Goal: Navigation & Orientation: Find specific page/section

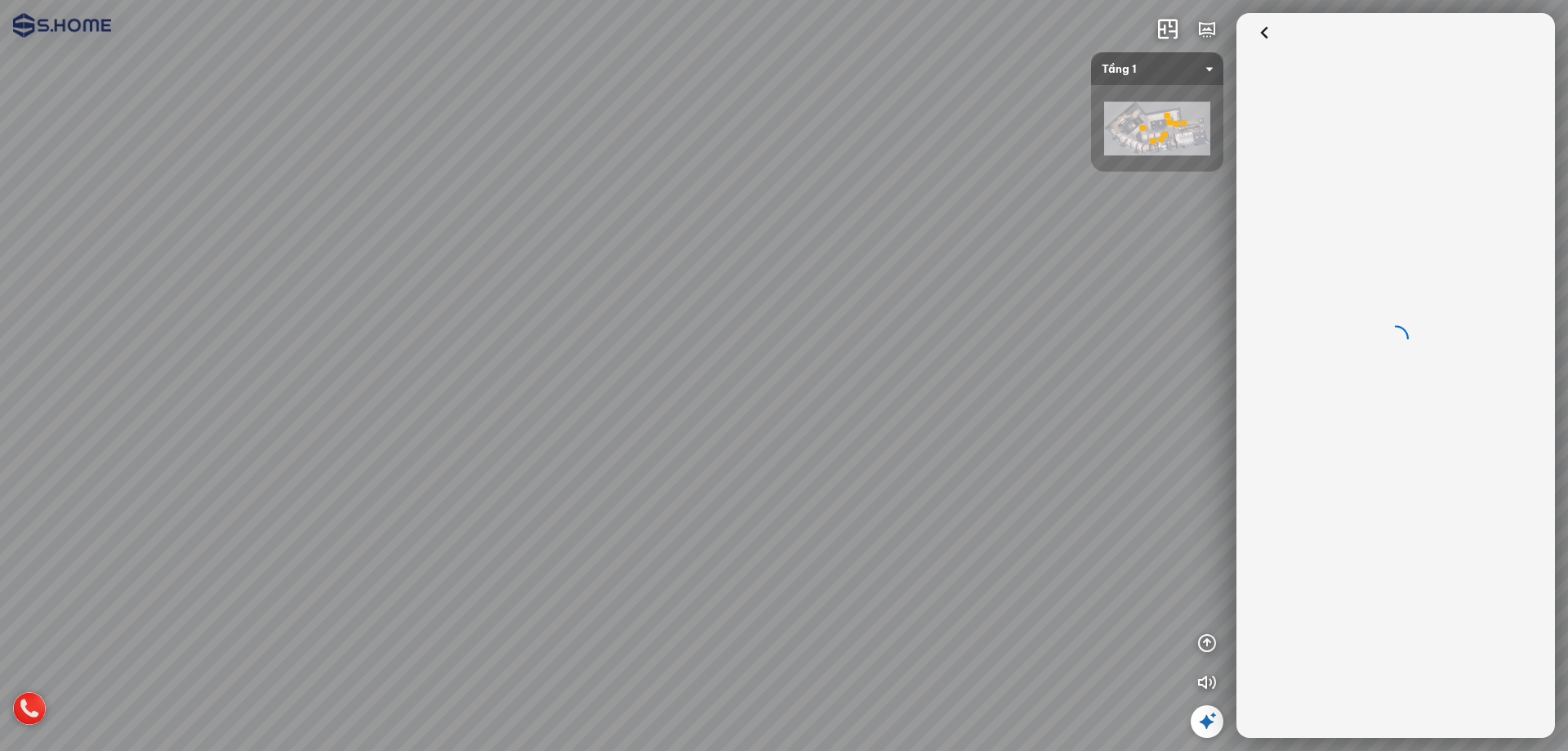
click at [769, 195] on div "Tầng 1 - Gạch ốp lát & Phòng mẫu Tầng 3 - Thiết bị vệ sinh Thư viện phòng mẫu 3D" at bounding box center [784, 376] width 1568 height 751
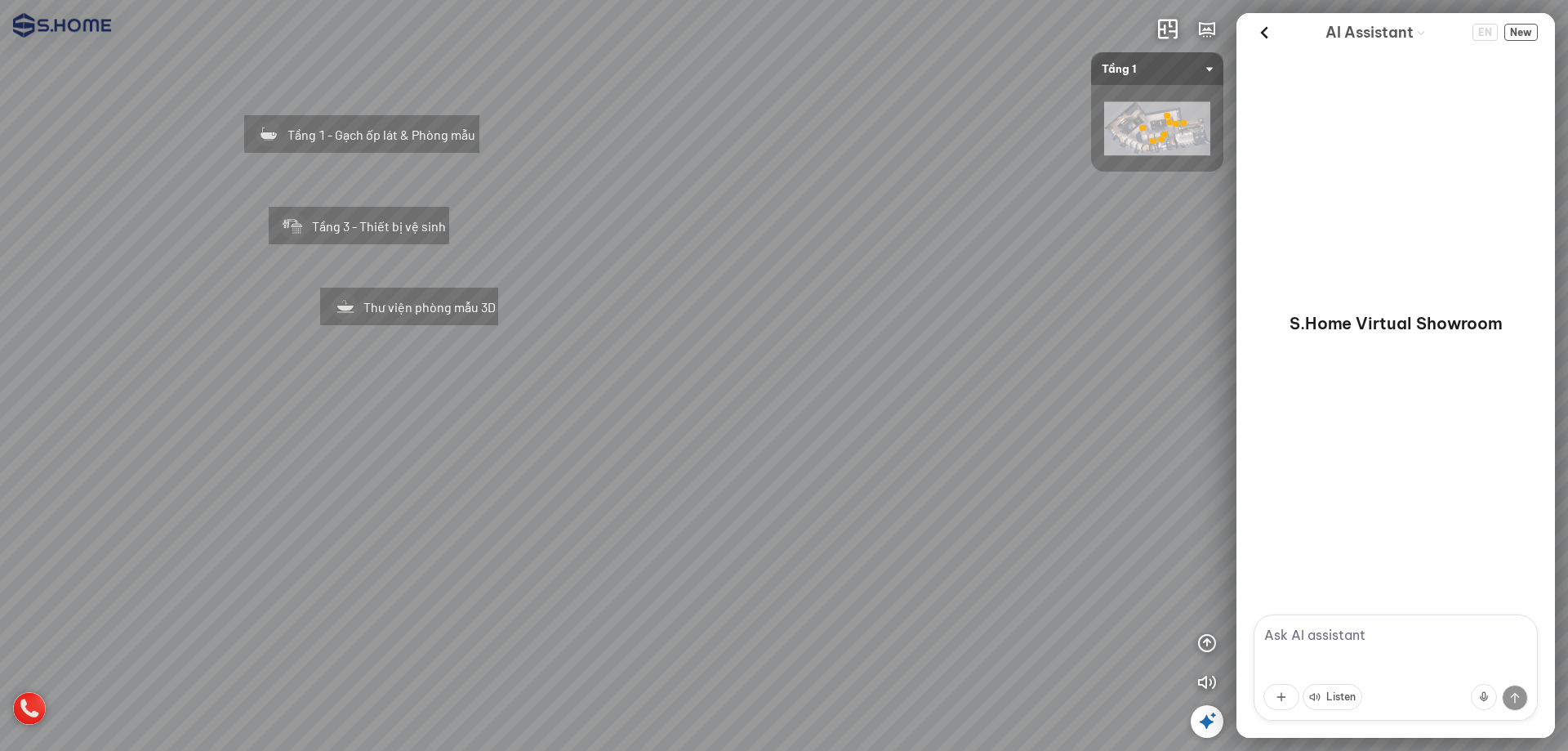
drag, startPoint x: 423, startPoint y: 213, endPoint x: 855, endPoint y: 197, distance: 432.3
click at [854, 186] on div "Tầng 1 - Gạch ốp lát & Phòng mẫu Tầng 3 - Thiết bị vệ sinh Thư viện phòng mẫu 3D" at bounding box center [784, 376] width 1568 height 751
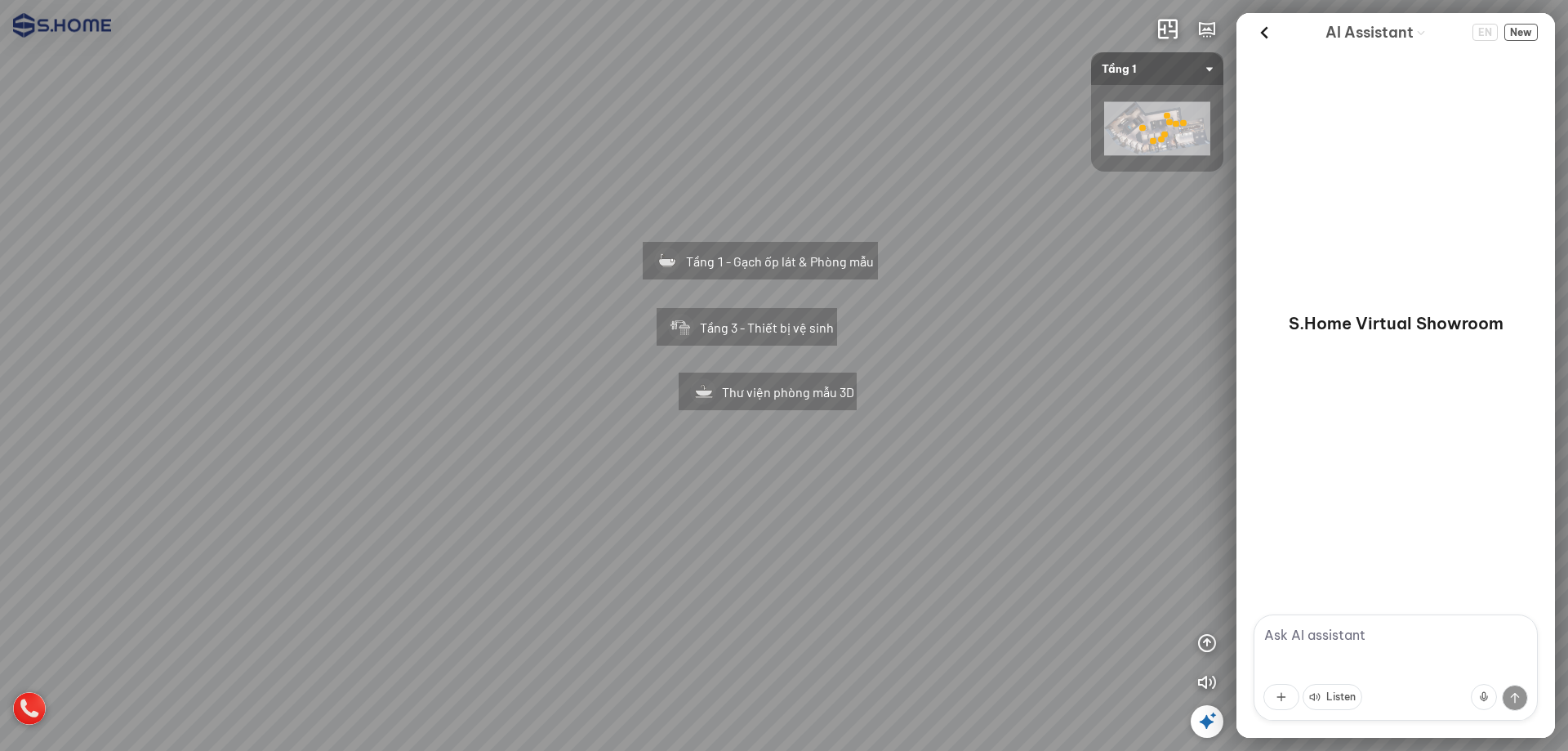
drag, startPoint x: 743, startPoint y: 225, endPoint x: 1037, endPoint y: 335, distance: 313.9
click at [1037, 335] on div "Tầng 1 - Gạch ốp lát & Phòng mẫu Tầng 3 - Thiết bị vệ sinh Thư viện phòng mẫu 3D" at bounding box center [784, 376] width 1568 height 751
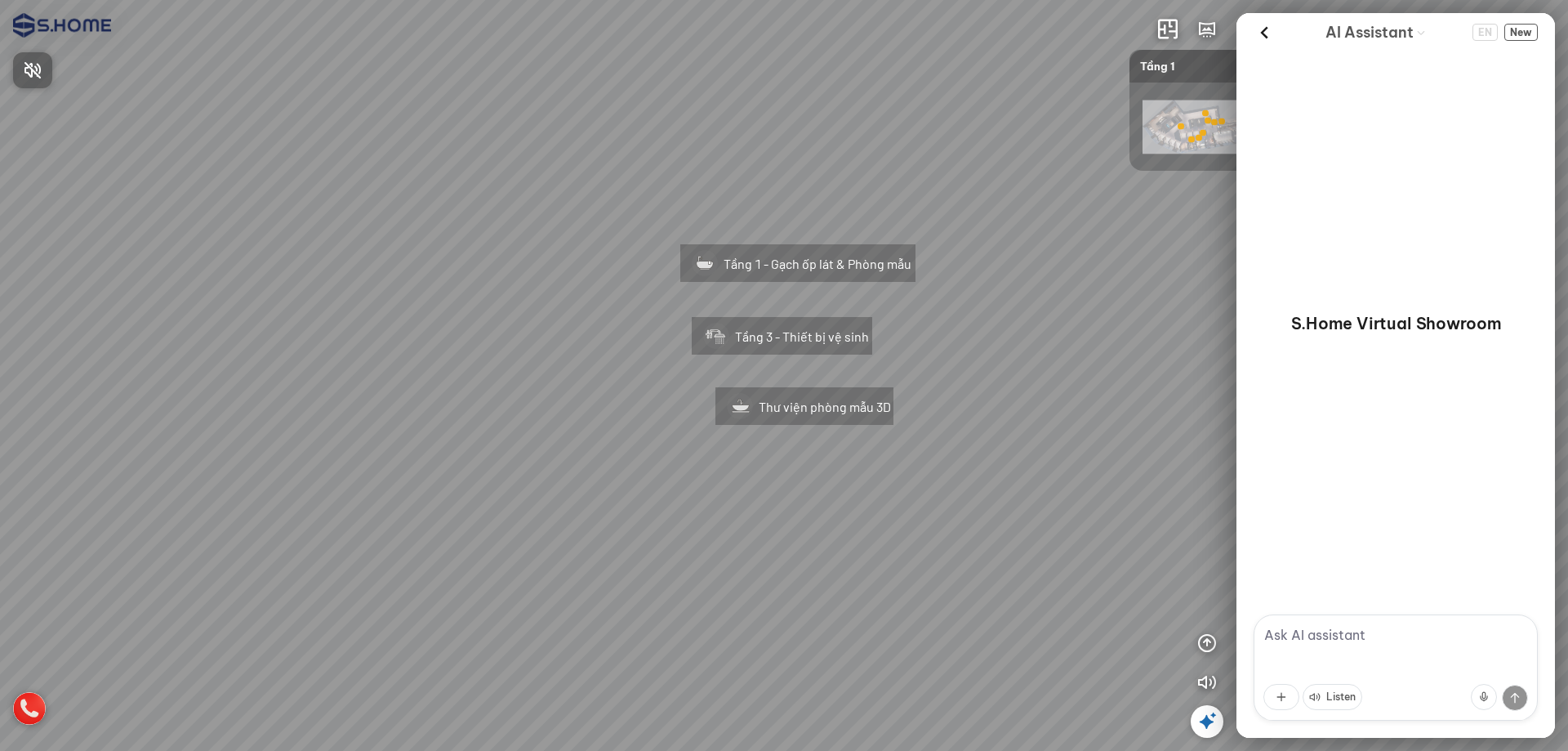
click at [968, 254] on div at bounding box center [784, 376] width 1568 height 751
click at [818, 272] on div "Tầng 1 - Gạch ốp lát & Phòng mẫu" at bounding box center [797, 260] width 307 height 104
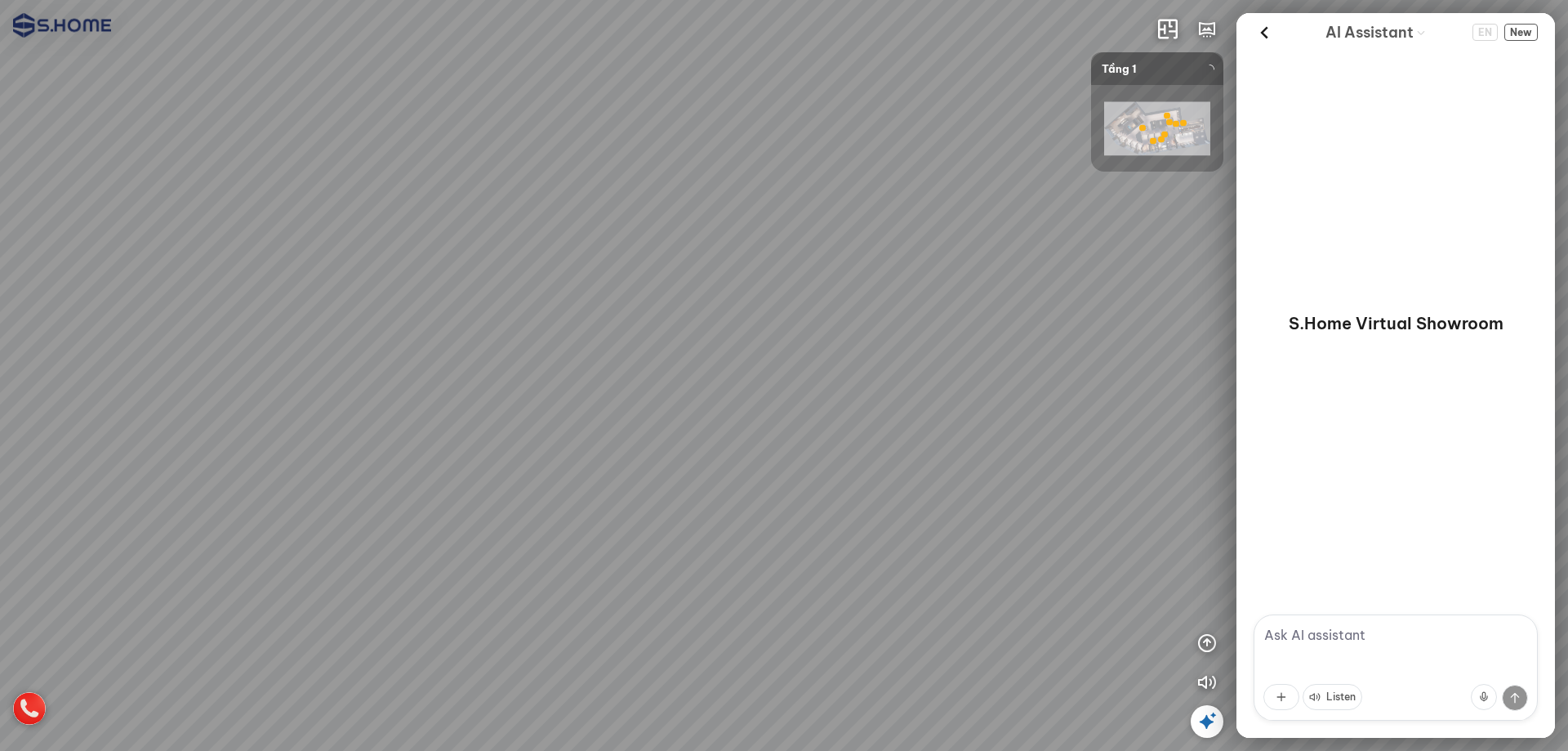
click at [818, 272] on div at bounding box center [784, 376] width 1568 height 751
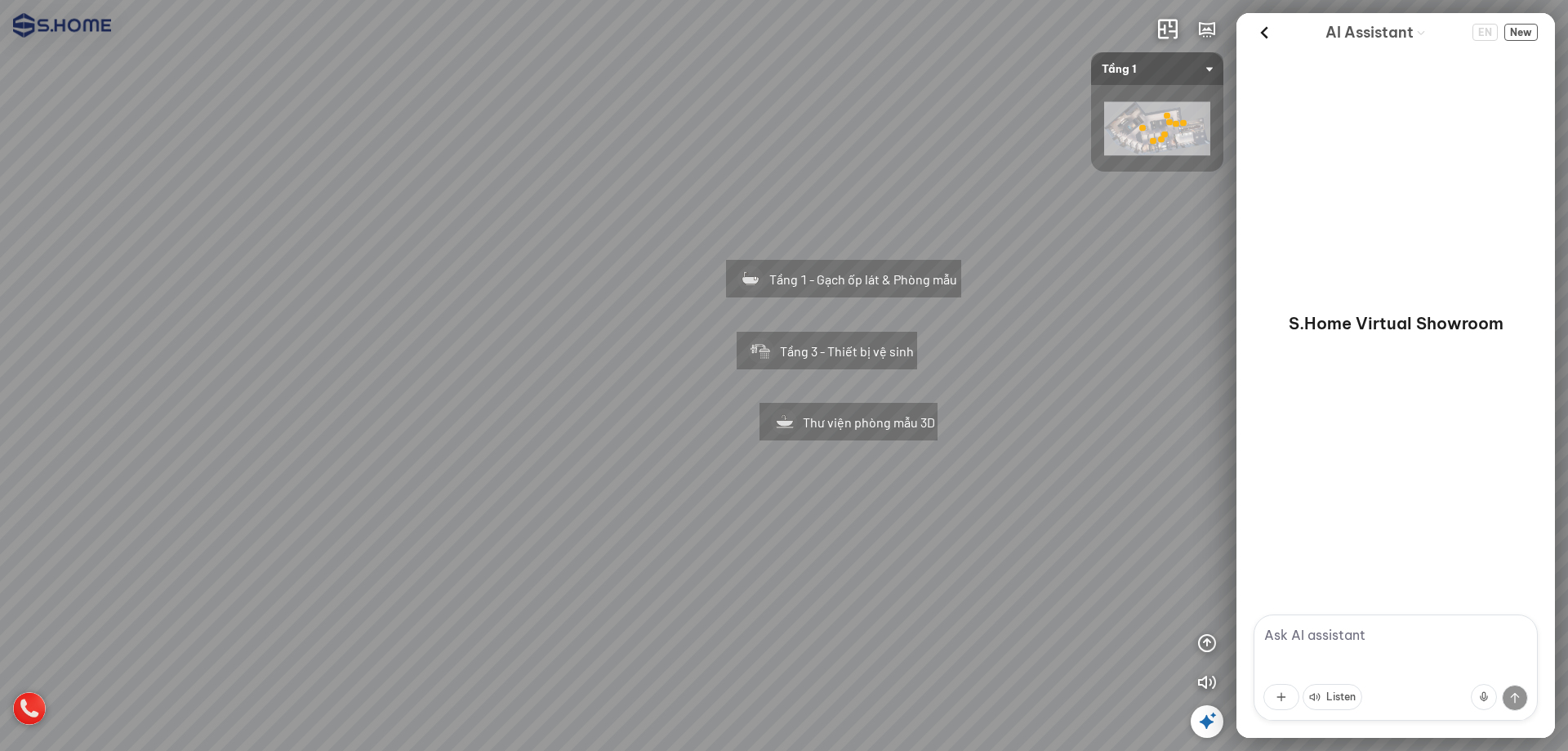
drag, startPoint x: 643, startPoint y: 268, endPoint x: 883, endPoint y: 193, distance: 251.4
click at [883, 193] on div "Tầng 1 - Gạch ốp lát & Phòng mẫu Tầng 3 - Thiết bị vệ sinh Thư viện phòng mẫu 3D" at bounding box center [784, 376] width 1568 height 751
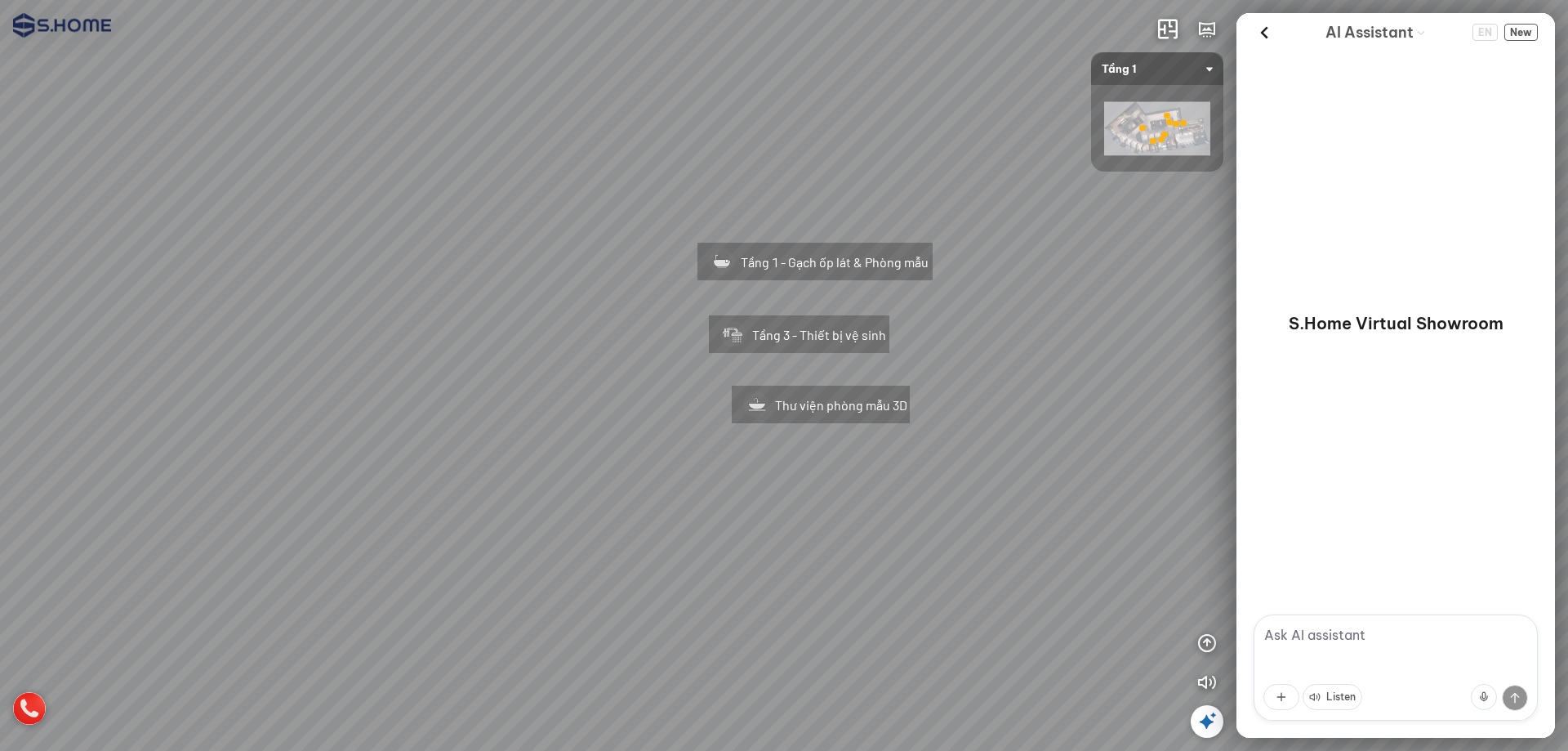
drag, startPoint x: 956, startPoint y: 219, endPoint x: 928, endPoint y: 203, distance: 32.2
click at [928, 203] on div "Tầng 1 - Gạch ốp lát & Phòng mẫu Tầng 3 - Thiết bị vệ sinh Thư viện phòng mẫu 3D" at bounding box center [784, 376] width 1568 height 751
click at [837, 266] on div "Tầng 1 - Gạch ốp lát & Phòng mẫu" at bounding box center [814, 258] width 307 height 104
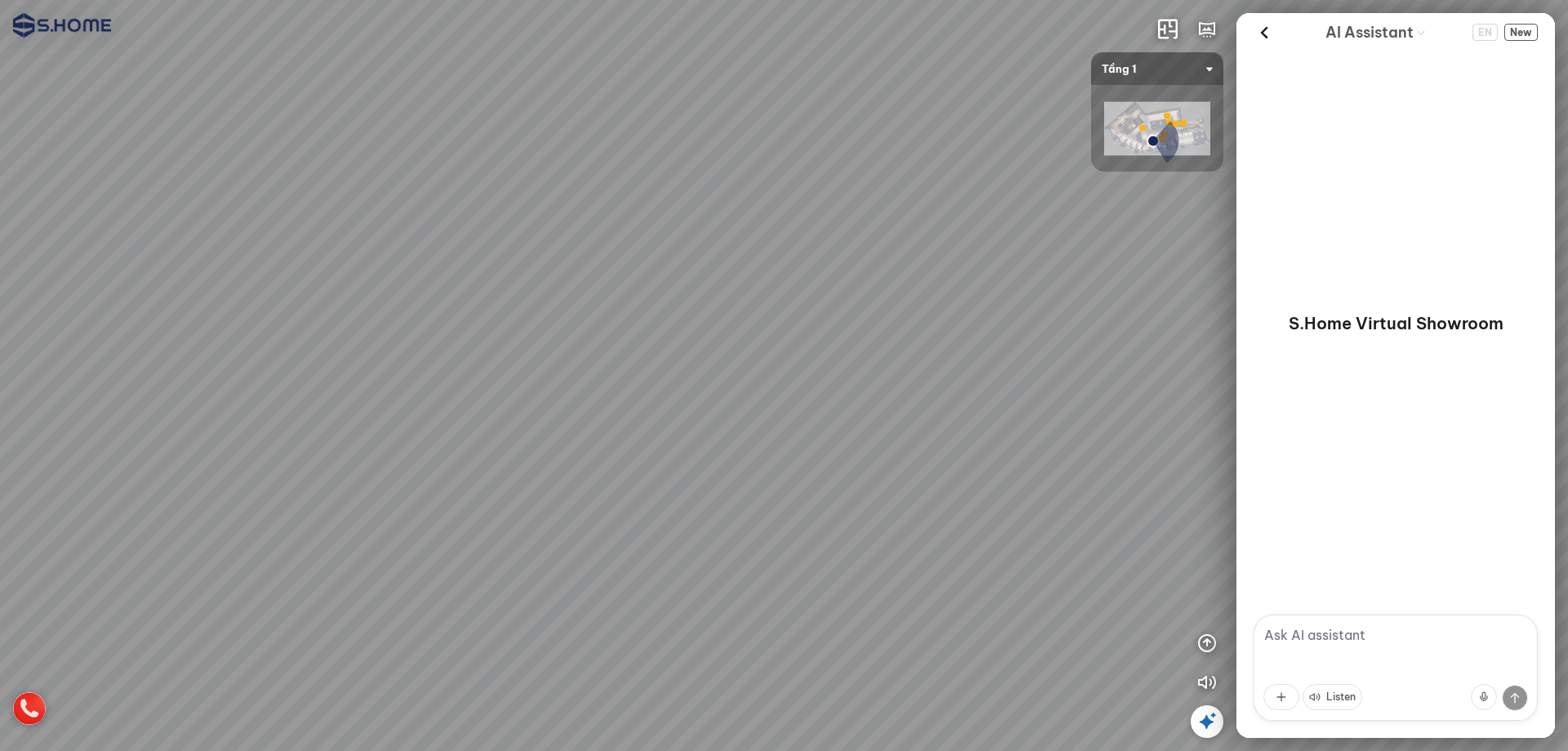
drag, startPoint x: 837, startPoint y: 266, endPoint x: 820, endPoint y: 329, distance: 65.3
click at [820, 329] on div at bounding box center [784, 376] width 1568 height 751
drag, startPoint x: 909, startPoint y: 300, endPoint x: 815, endPoint y: 161, distance: 167.8
click at [815, 161] on div at bounding box center [784, 376] width 1568 height 751
drag, startPoint x: 798, startPoint y: 267, endPoint x: 835, endPoint y: 189, distance: 86.3
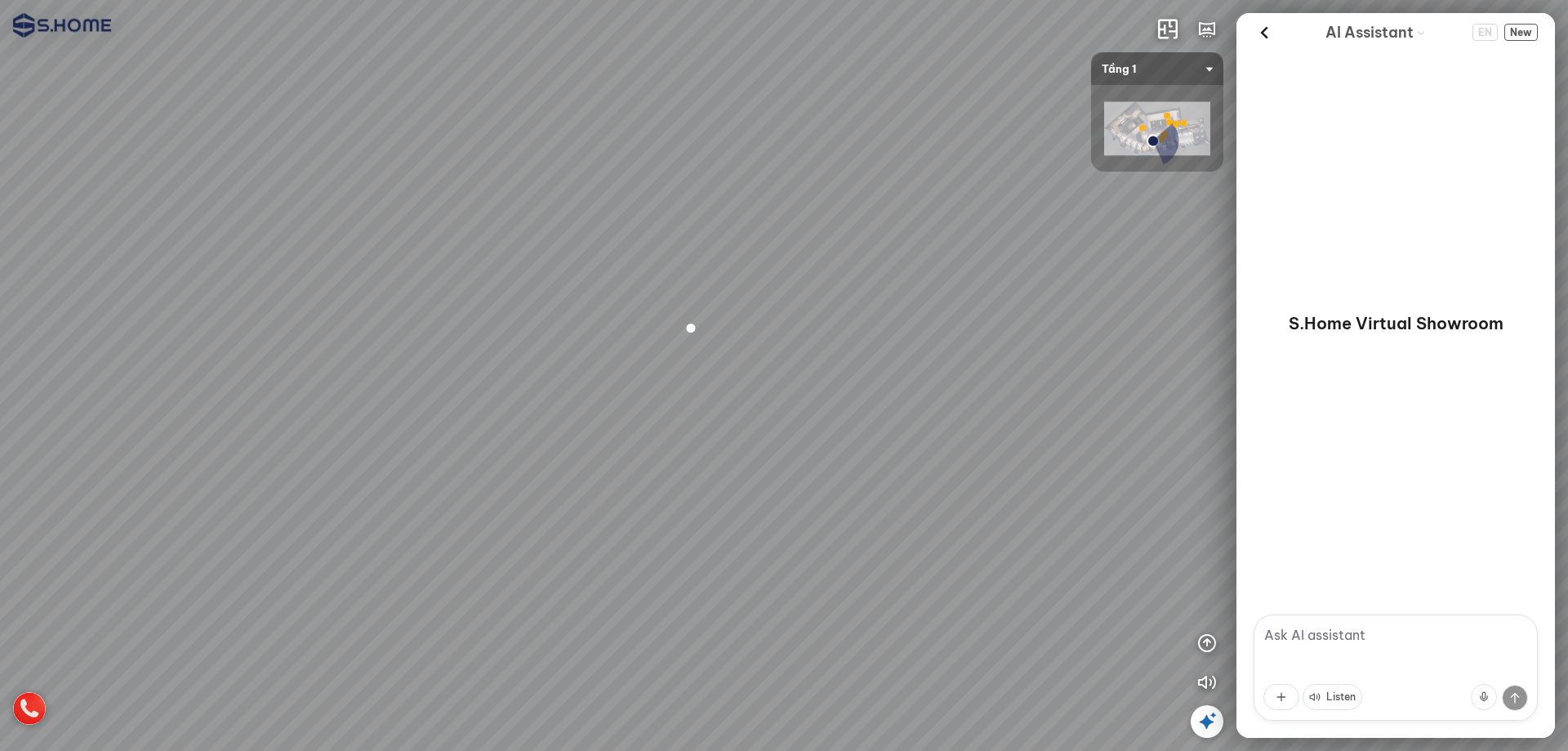
click at [835, 189] on div at bounding box center [784, 376] width 1568 height 751
click at [1202, 632] on button "button" at bounding box center [1207, 642] width 32 height 32
drag, startPoint x: 831, startPoint y: 296, endPoint x: 900, endPoint y: 399, distance: 124.0
click at [900, 399] on div at bounding box center [784, 376] width 1568 height 751
click at [828, 267] on div at bounding box center [784, 376] width 1568 height 751
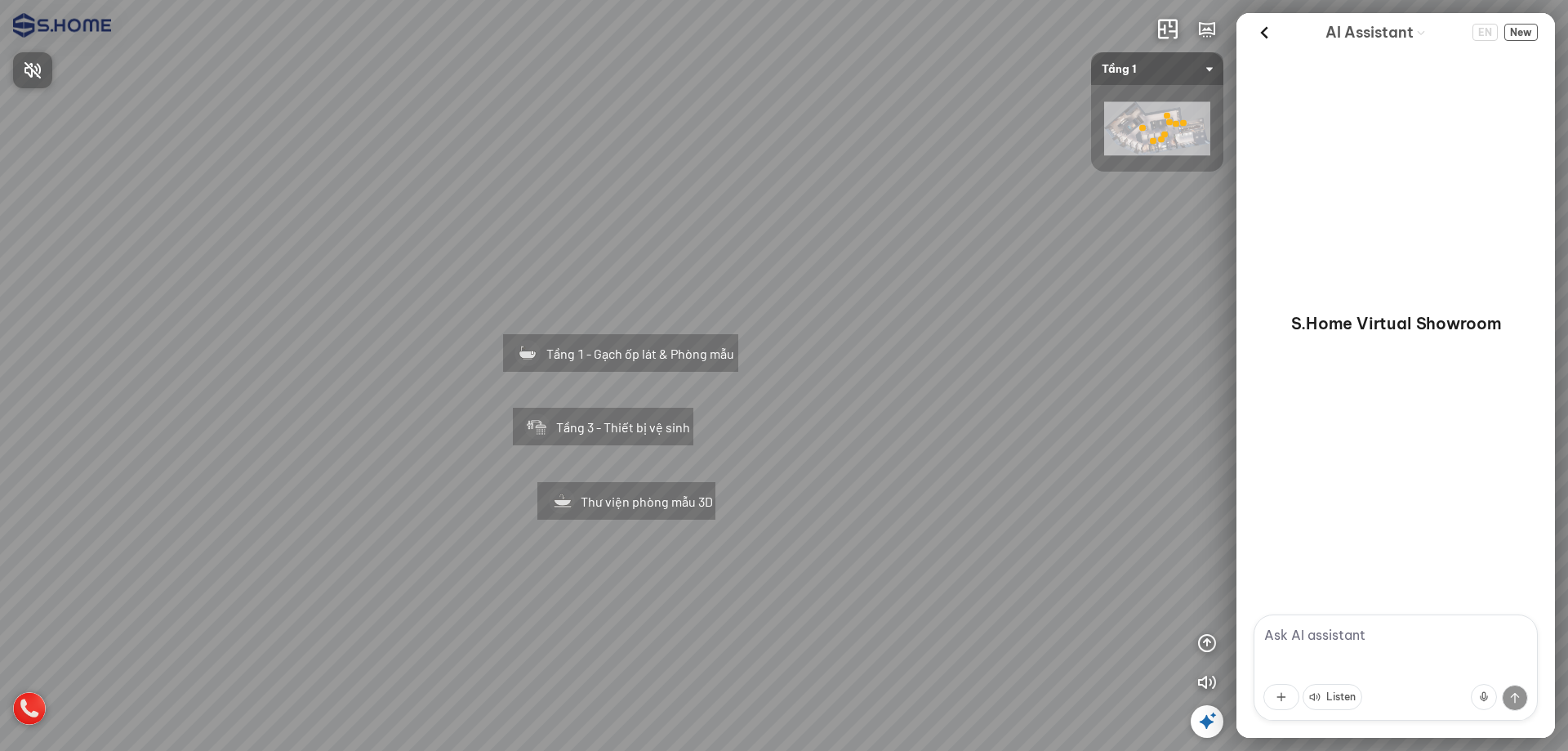
click at [759, 353] on div at bounding box center [784, 376] width 1568 height 751
click at [666, 353] on div "Tầng 1 - Gạch ốp lát & Phòng mẫu" at bounding box center [596, 349] width 307 height 104
click at [558, 359] on div at bounding box center [784, 376] width 1568 height 751
click at [570, 341] on div "Tầng 1 - Gạch ốp lát & Phòng mẫu" at bounding box center [597, 349] width 303 height 104
click at [624, 355] on div "Tầng 1 - Gạch ốp lát & Phòng mẫu" at bounding box center [596, 349] width 307 height 104
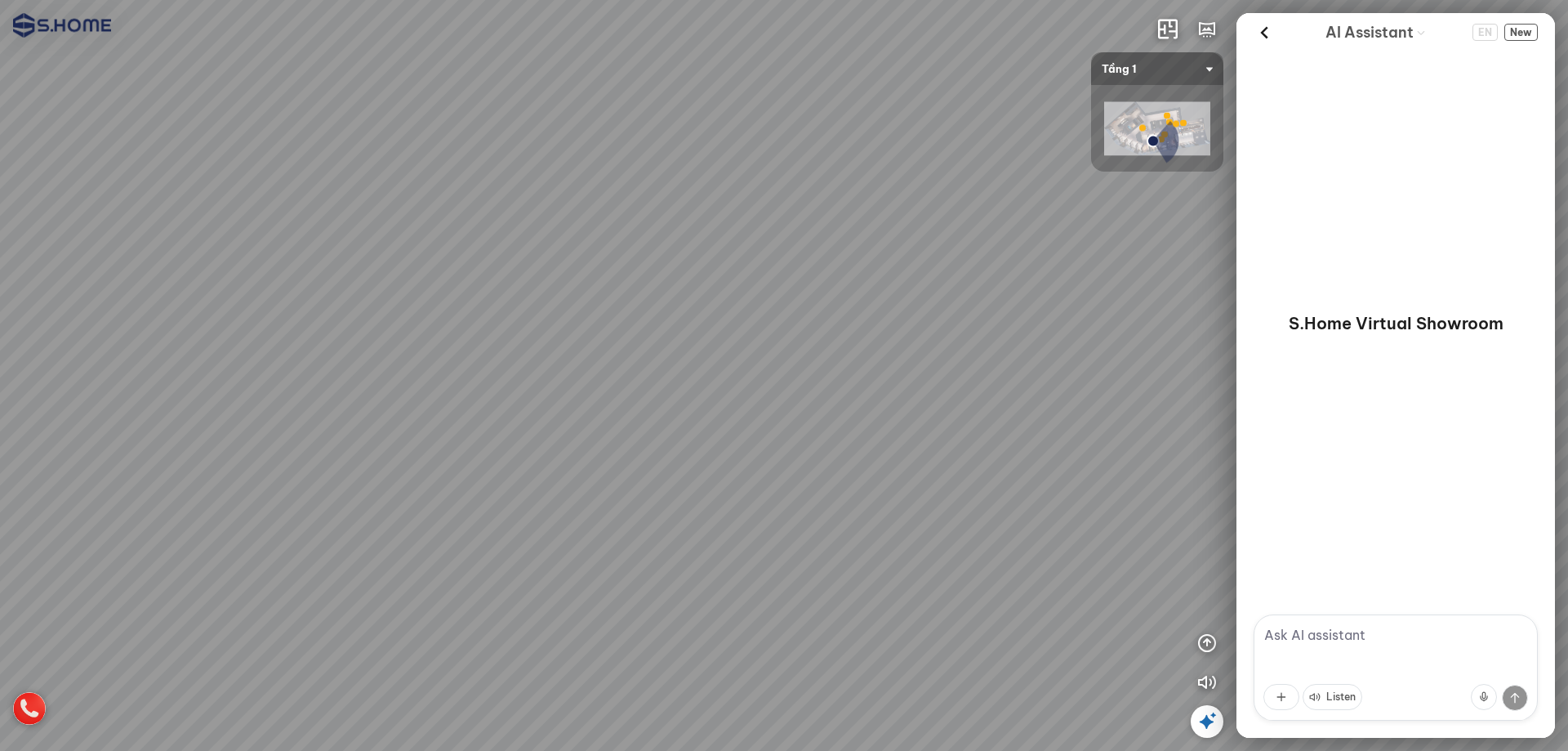
drag, startPoint x: 824, startPoint y: 378, endPoint x: 808, endPoint y: 301, distance: 78.6
click at [808, 301] on div at bounding box center [784, 376] width 1568 height 751
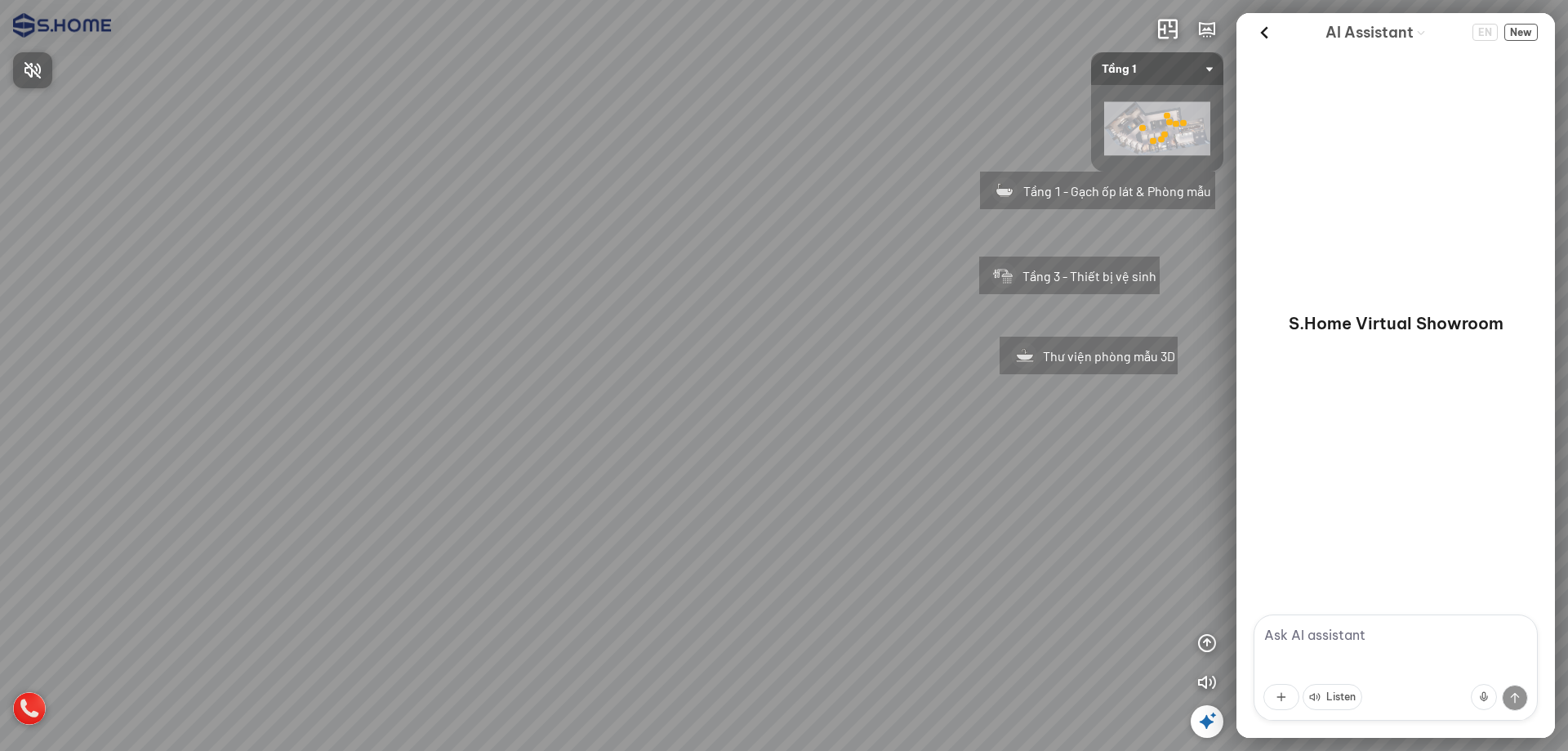
click at [1186, 213] on div at bounding box center [784, 376] width 1568 height 751
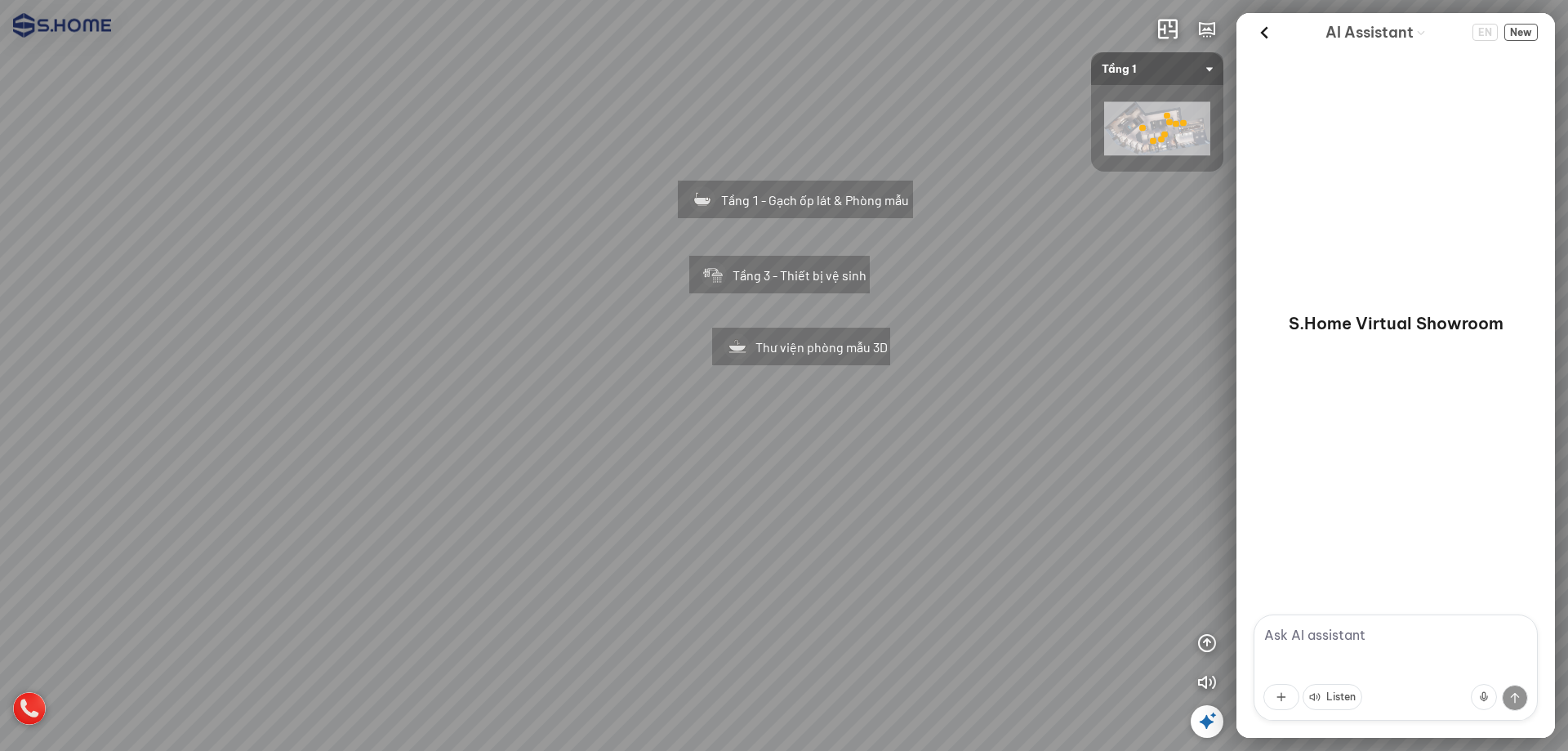
drag, startPoint x: 698, startPoint y: 244, endPoint x: 429, endPoint y: 246, distance: 269.0
click at [429, 246] on div "Tầng 1 - Gạch ốp lát & Phòng mẫu Tầng 3 - Thiết bị vệ sinh Thư viện phòng mẫu 3D" at bounding box center [784, 376] width 1568 height 751
click at [785, 196] on div "Tầng 1 - Gạch ốp lát & Phòng mẫu" at bounding box center [793, 196] width 307 height 104
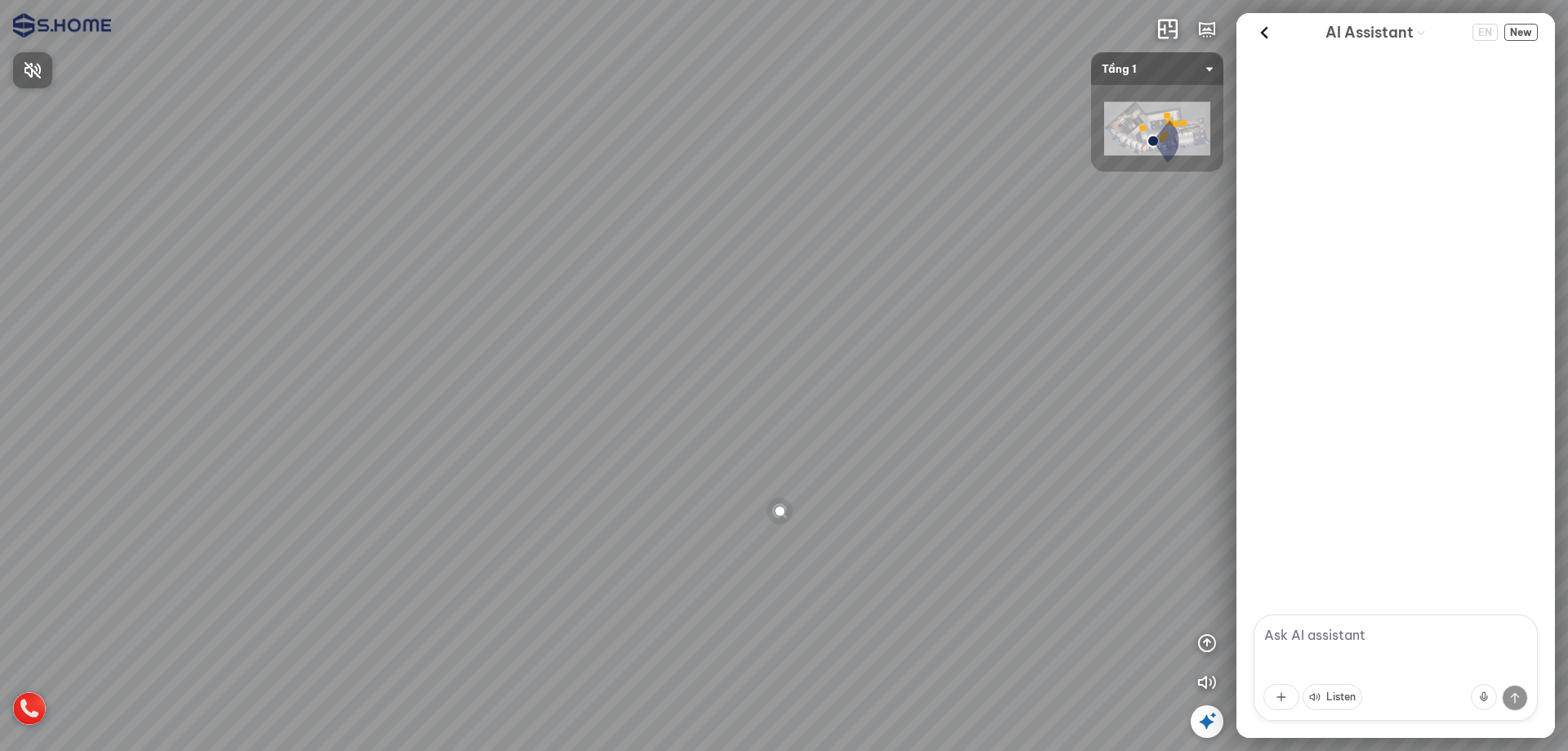
click at [43, 71] on span "Press to turn on the sound" at bounding box center [43, 70] width 0 height 20
drag, startPoint x: 355, startPoint y: 289, endPoint x: 160, endPoint y: 234, distance: 202.6
click at [160, 234] on div at bounding box center [784, 376] width 1568 height 751
drag, startPoint x: 206, startPoint y: 239, endPoint x: 469, endPoint y: 239, distance: 263.0
click at [420, 239] on div at bounding box center [784, 376] width 1568 height 751
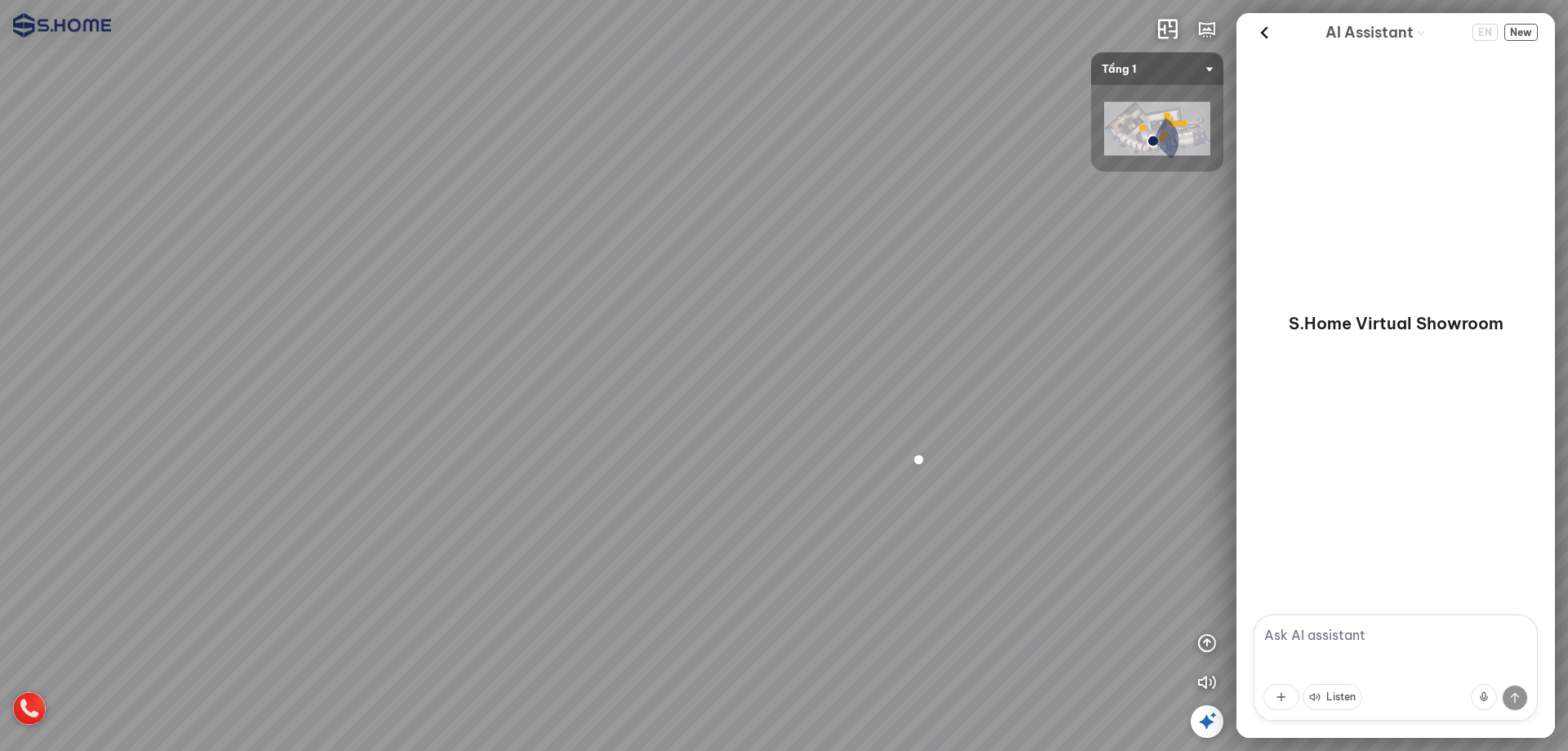
click at [503, 239] on div at bounding box center [784, 376] width 1568 height 751
drag, startPoint x: 703, startPoint y: 238, endPoint x: 556, endPoint y: 237, distance: 147.0
click at [556, 237] on div at bounding box center [784, 376] width 1568 height 751
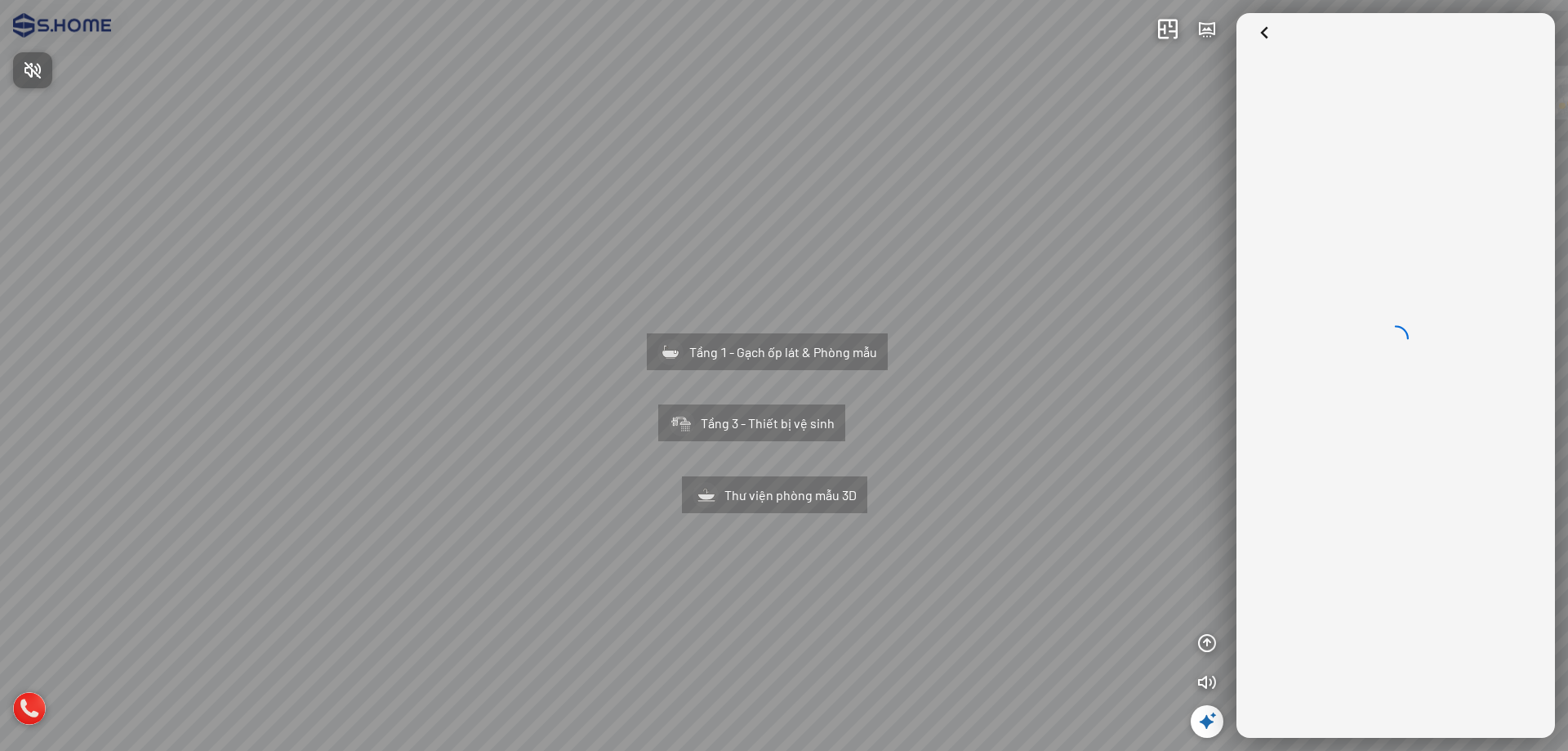
click at [43, 73] on span "Press to turn on the sound" at bounding box center [43, 70] width 0 height 20
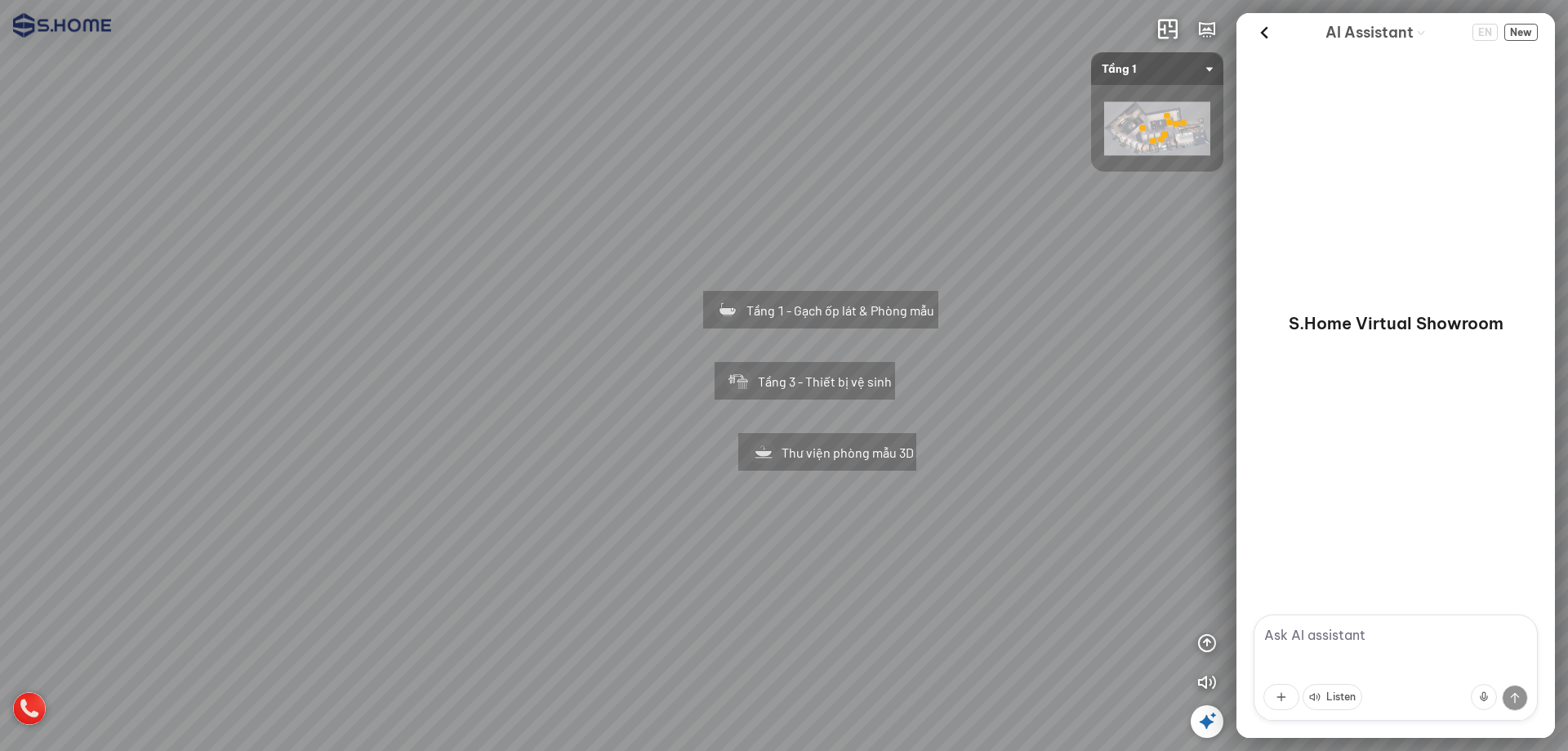
drag, startPoint x: 515, startPoint y: 214, endPoint x: 563, endPoint y: 204, distance: 49.0
click at [563, 204] on div "Tầng 1 - Gạch ốp lát & Phòng mẫu Tầng 3 - Thiết bị vệ sinh Thư viện phòng mẫu 3D" at bounding box center [784, 376] width 1568 height 751
drag, startPoint x: 677, startPoint y: 203, endPoint x: 560, endPoint y: 193, distance: 117.4
click at [560, 193] on div "Tầng 1 - Gạch ốp lát & Phòng mẫu Tầng 3 - Thiết bị vệ sinh Thư viện phòng mẫu 3D" at bounding box center [784, 376] width 1568 height 751
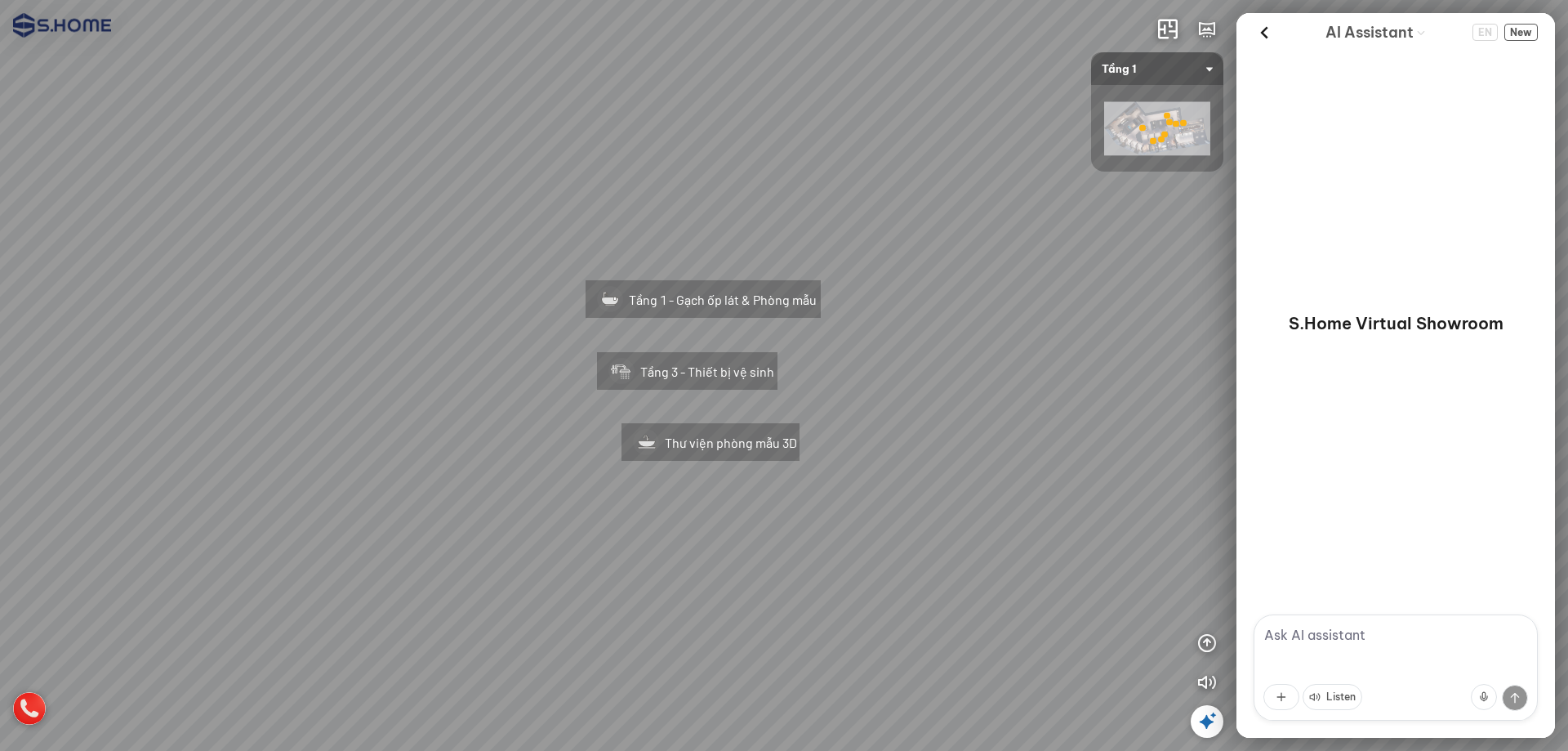
click at [706, 299] on div "Tầng 1 - Gạch ốp lát & Phòng mẫu" at bounding box center [703, 295] width 307 height 104
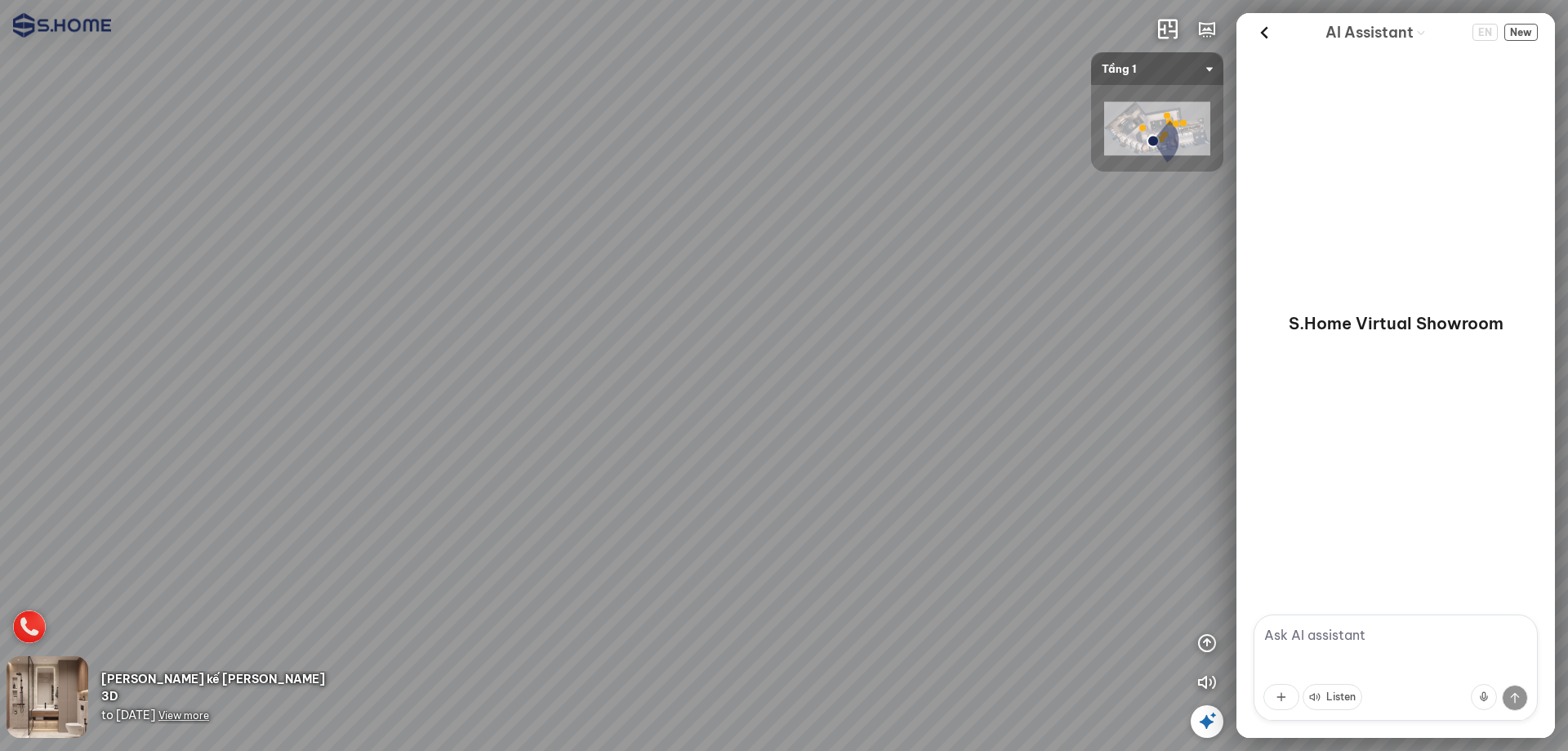
click at [706, 299] on div at bounding box center [784, 376] width 1568 height 751
drag, startPoint x: 780, startPoint y: 286, endPoint x: 722, endPoint y: 195, distance: 107.9
click at [715, 210] on div at bounding box center [784, 376] width 1568 height 751
click at [909, 256] on div at bounding box center [784, 376] width 1568 height 751
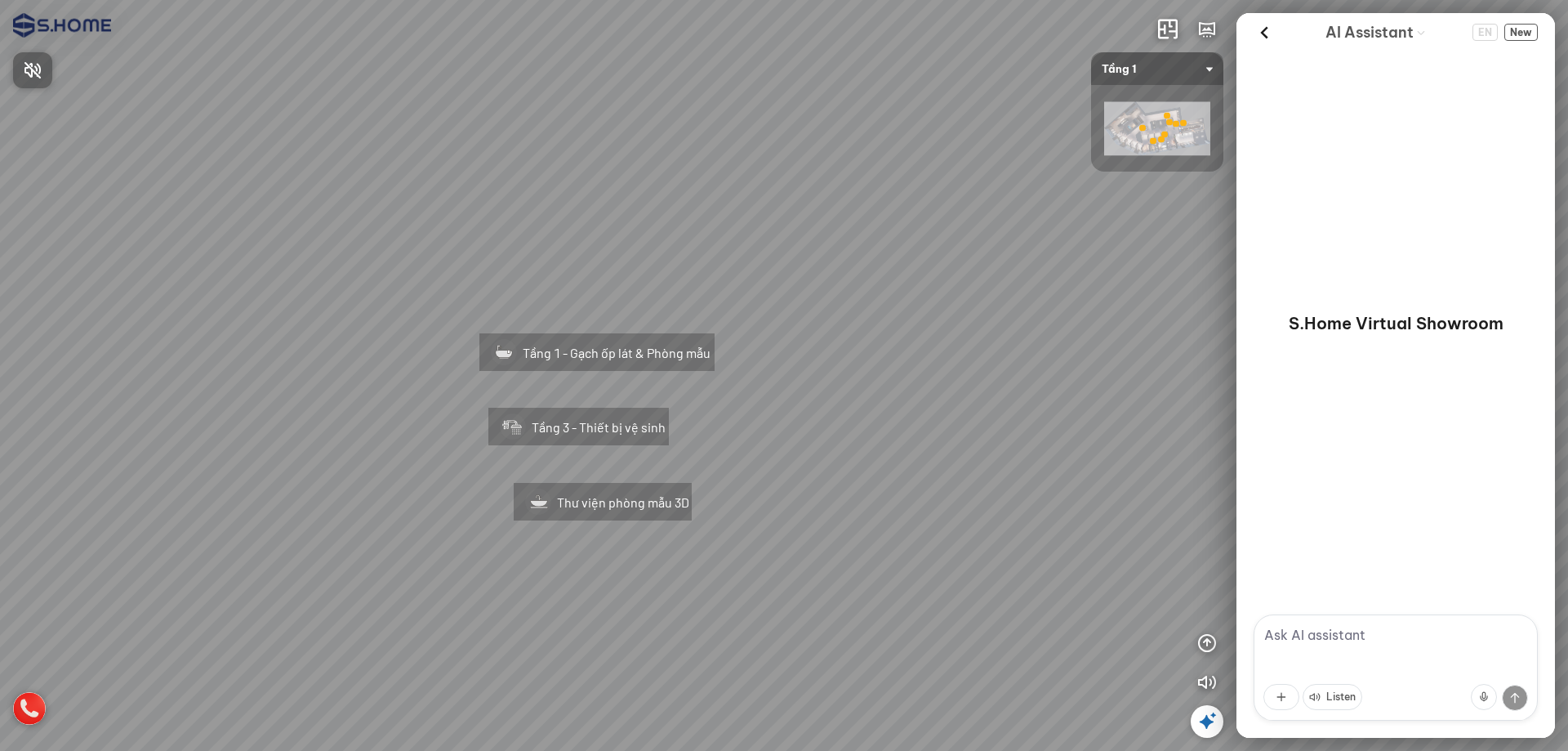
click at [708, 125] on div at bounding box center [784, 376] width 1568 height 751
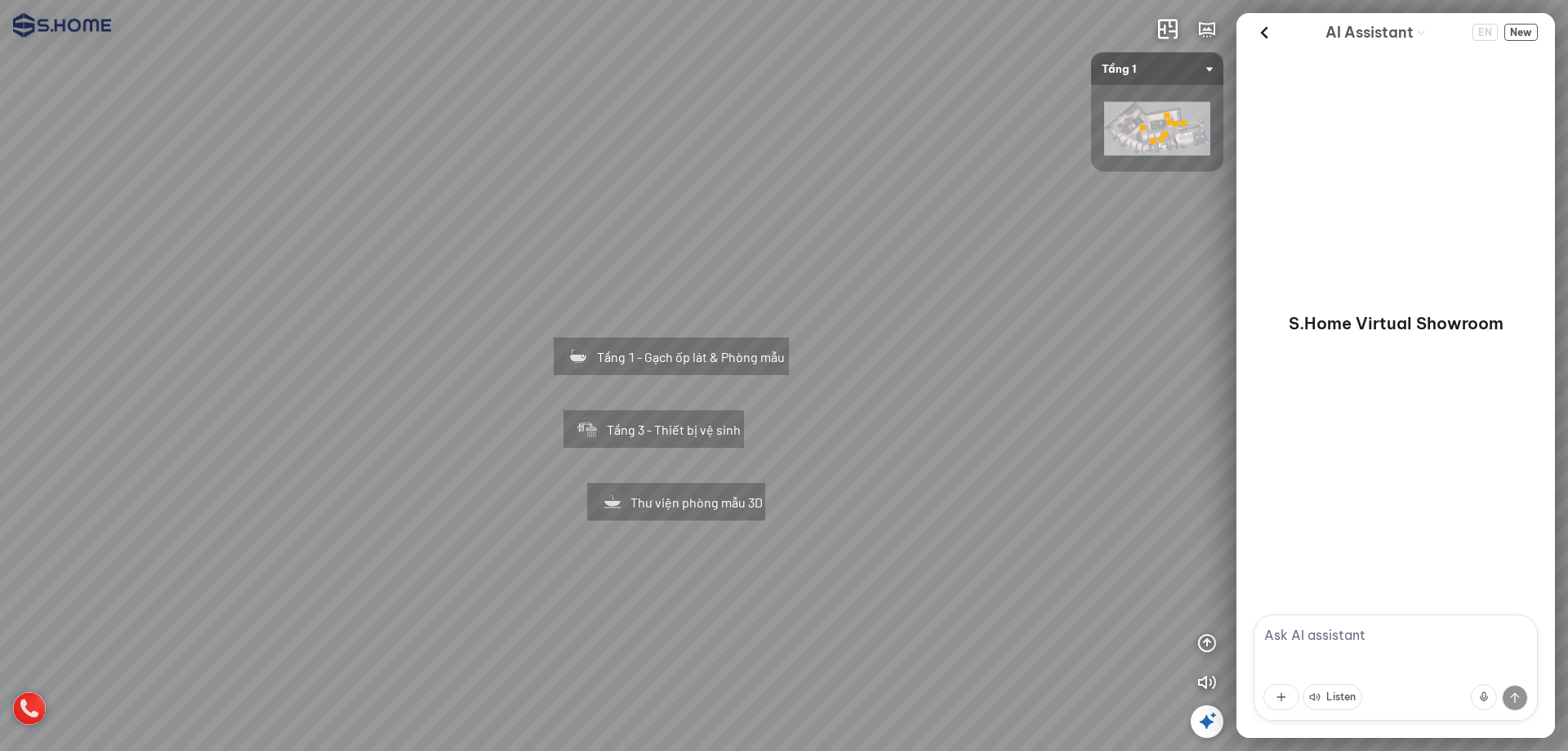
drag, startPoint x: 708, startPoint y: 125, endPoint x: 902, endPoint y: 130, distance: 194.1
click at [901, 130] on div "Tầng 1 - Gạch ốp lát & Phòng mẫu Tầng 3 - Thiết bị vệ sinh Thư viện phòng mẫu 3D" at bounding box center [784, 376] width 1568 height 751
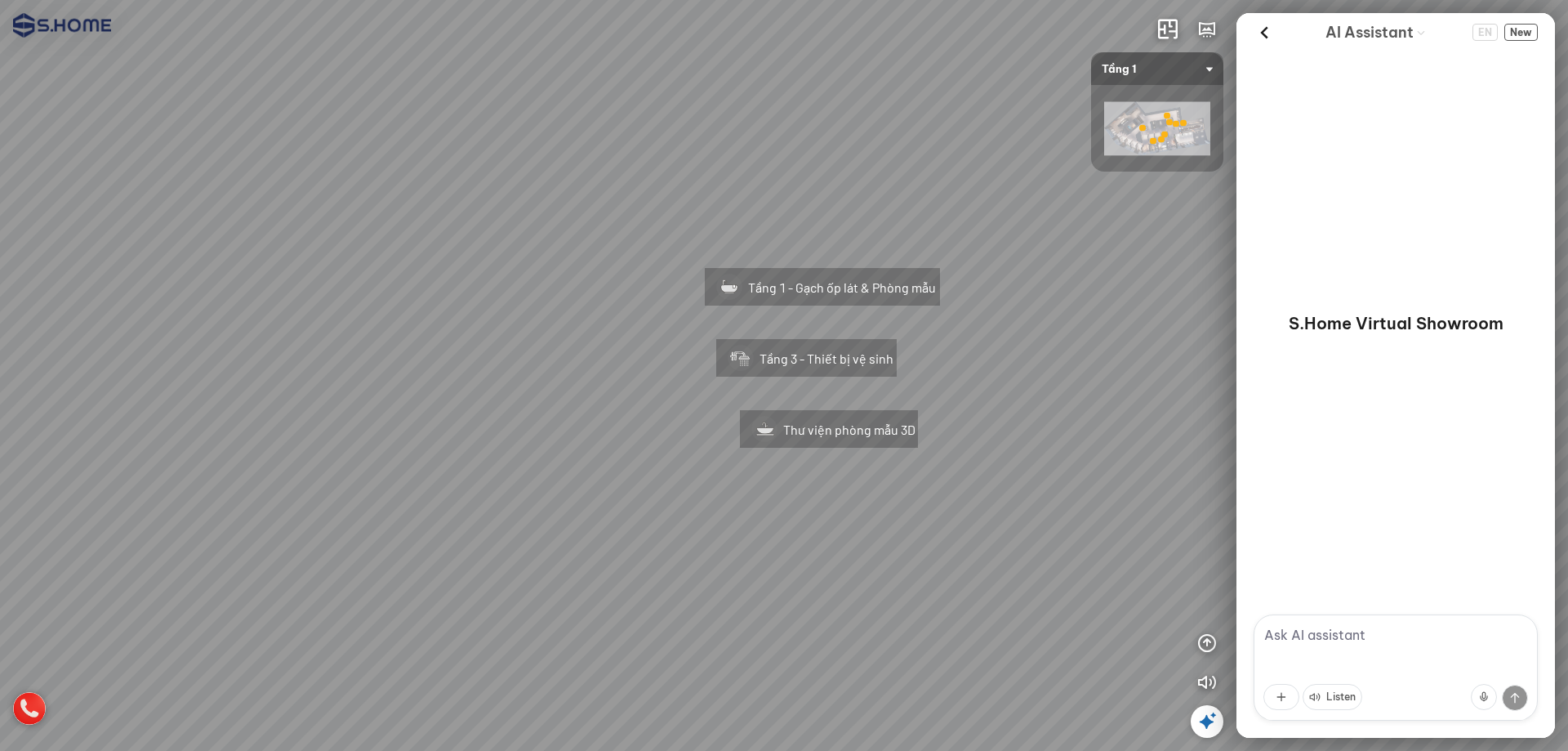
drag, startPoint x: 966, startPoint y: 168, endPoint x: 957, endPoint y: 39, distance: 129.3
click at [957, 39] on div "Tầng 1 - Gạch ốp lát & Phòng mẫu Tầng 3 - Thiết bị vệ sinh Thư viện phòng mẫu 3D" at bounding box center [784, 376] width 1568 height 751
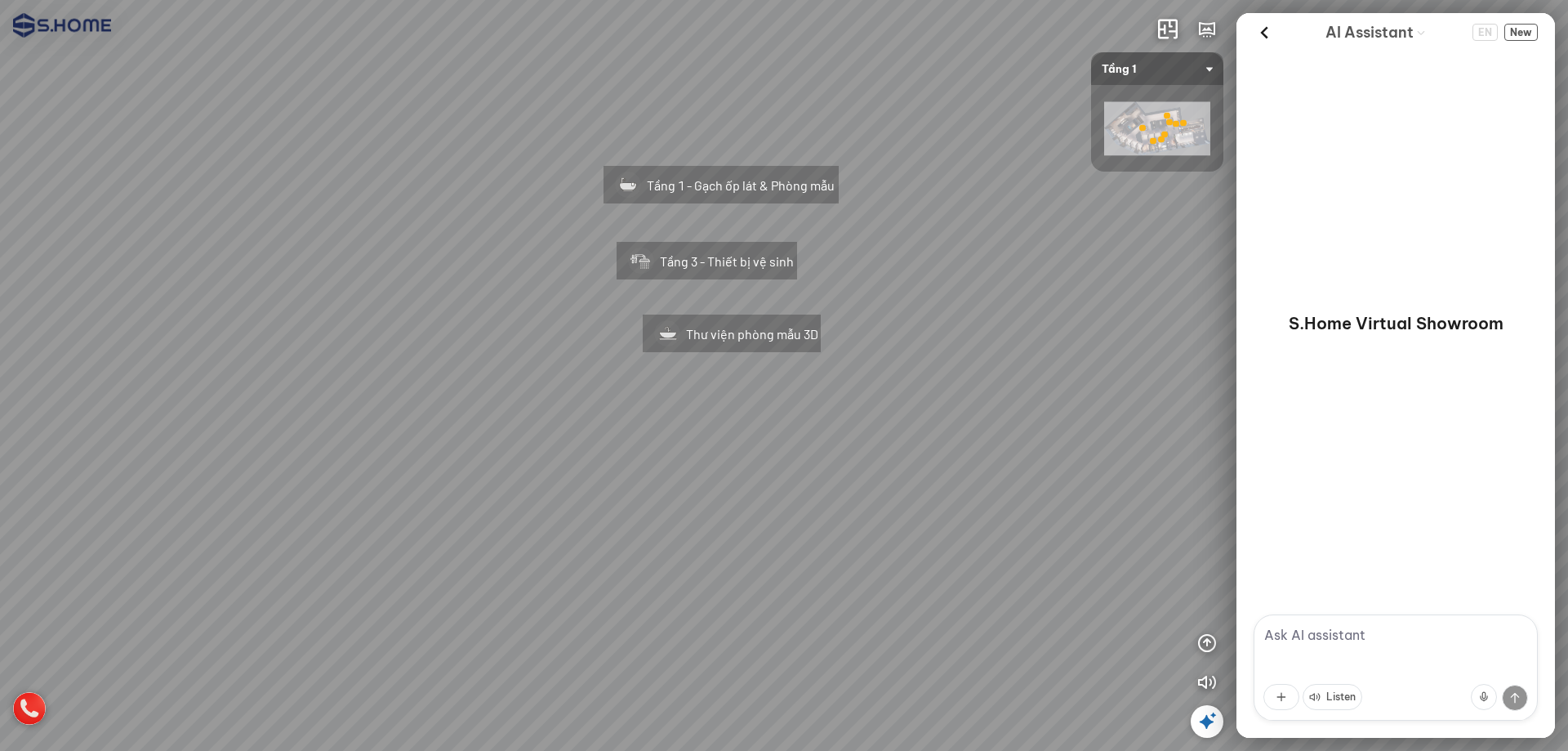
drag, startPoint x: 1031, startPoint y: 173, endPoint x: 945, endPoint y: 153, distance: 88.3
click at [945, 153] on div "Tầng 1 - Gạch ốp lát & Phòng mẫu Tầng 3 - Thiết bị vệ sinh Thư viện phòng mẫu 3D" at bounding box center [784, 376] width 1568 height 751
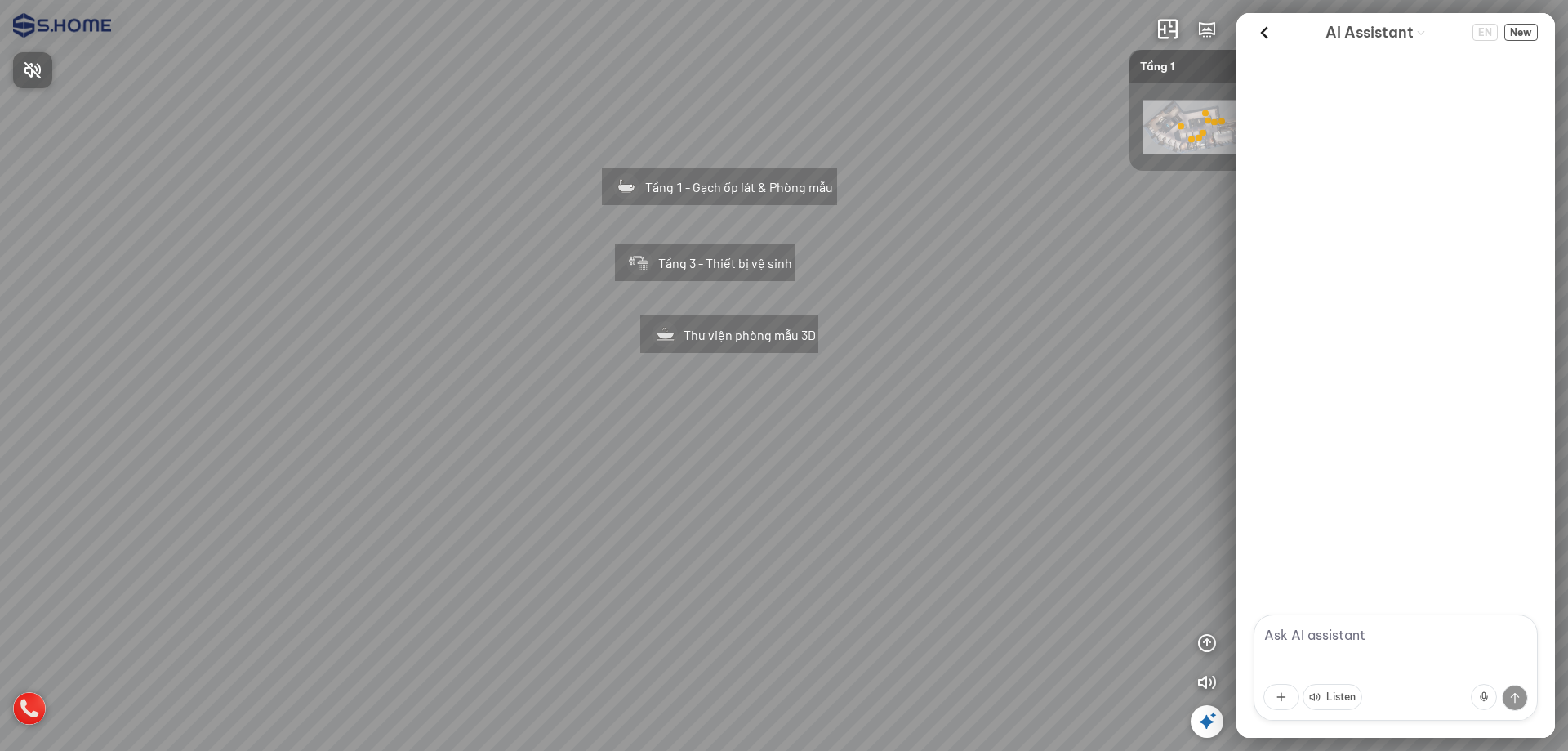
click at [352, 233] on div at bounding box center [784, 376] width 1568 height 751
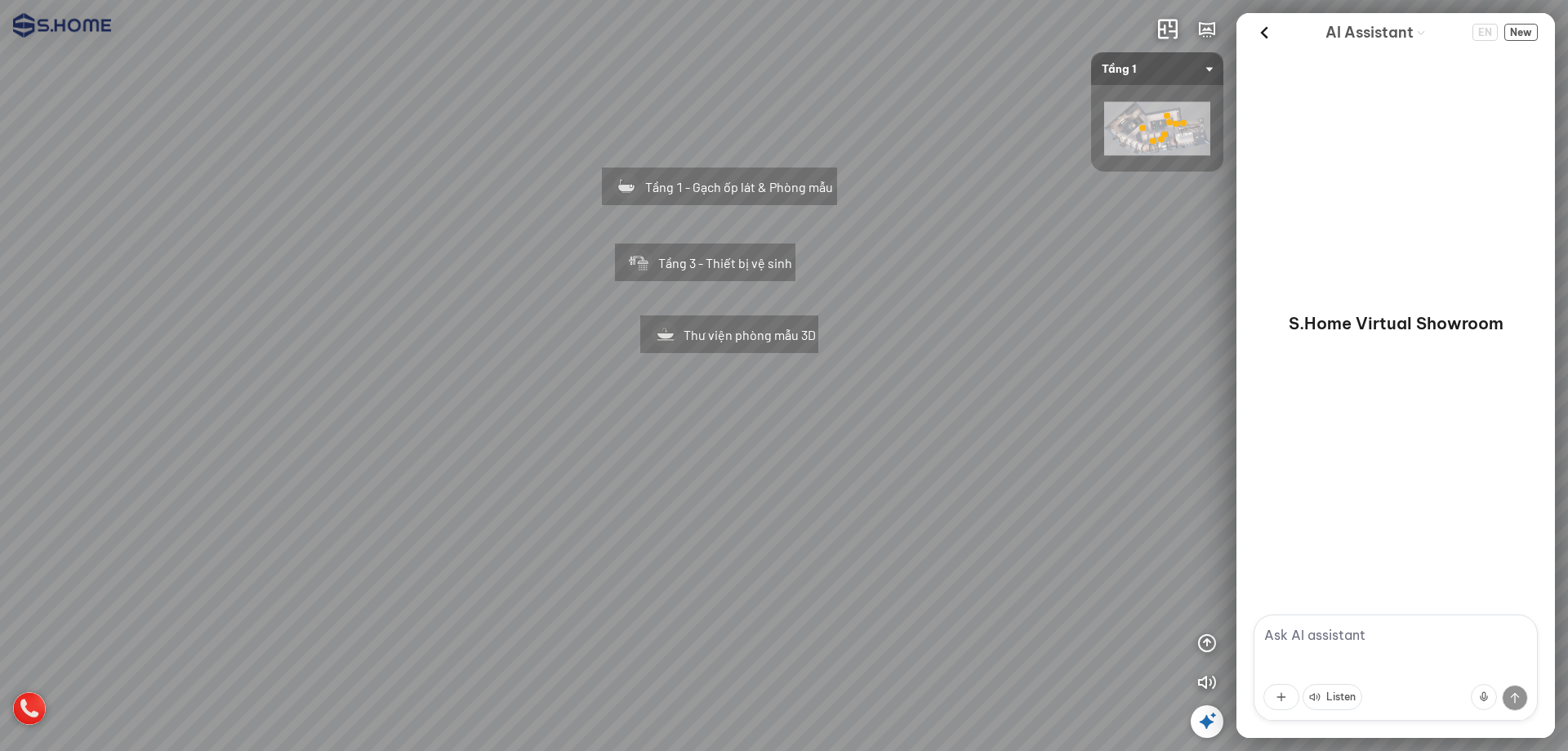
click at [723, 193] on div "Tầng 1 - Gạch ốp lát & Phòng mẫu" at bounding box center [719, 183] width 307 height 104
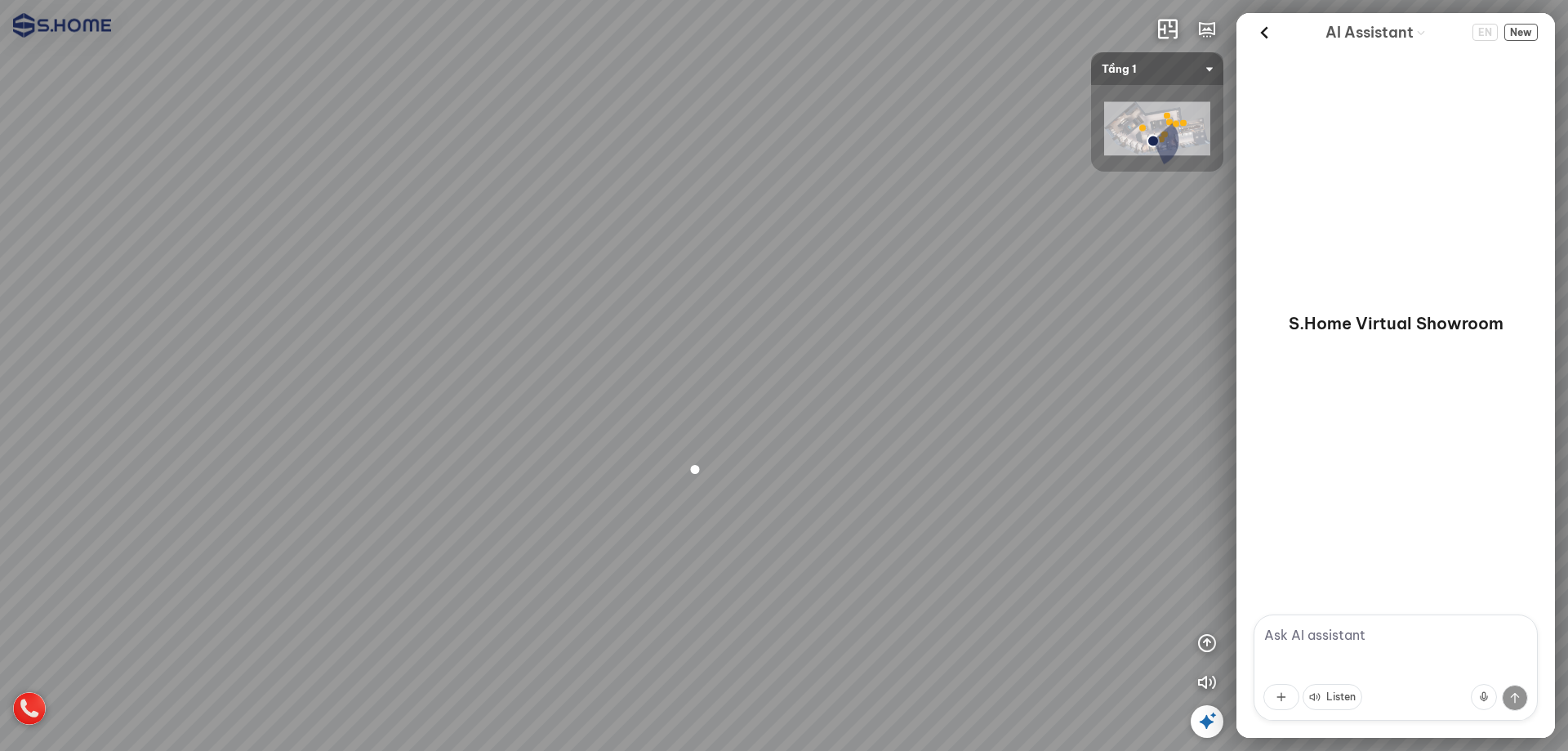
drag, startPoint x: 0, startPoint y: 0, endPoint x: 843, endPoint y: 260, distance: 882.2
click at [843, 260] on div at bounding box center [784, 376] width 1568 height 751
click at [43, 75] on span "Press to turn on the sound" at bounding box center [43, 70] width 0 height 20
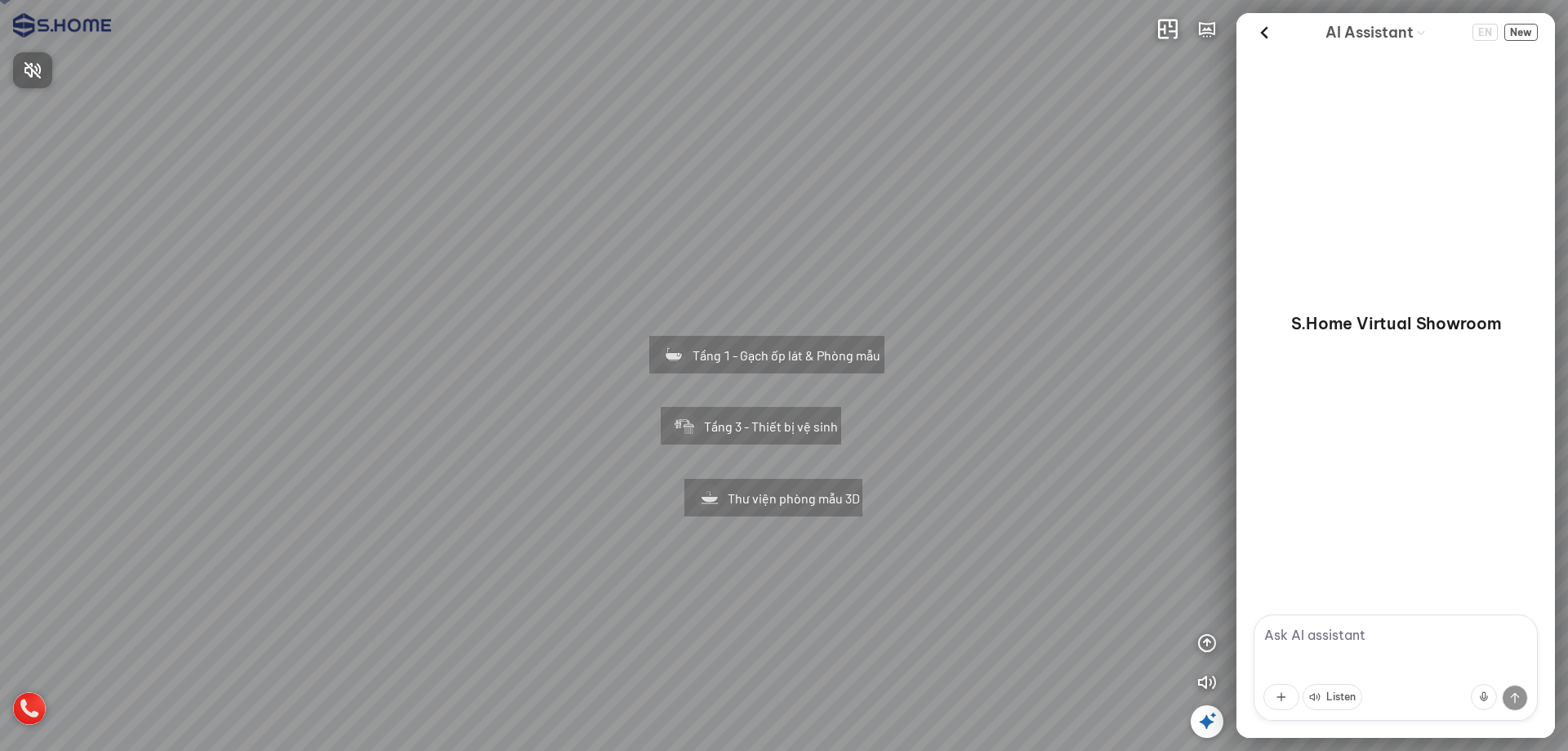
click at [43, 66] on span "Press to turn on the sound" at bounding box center [43, 70] width 0 height 20
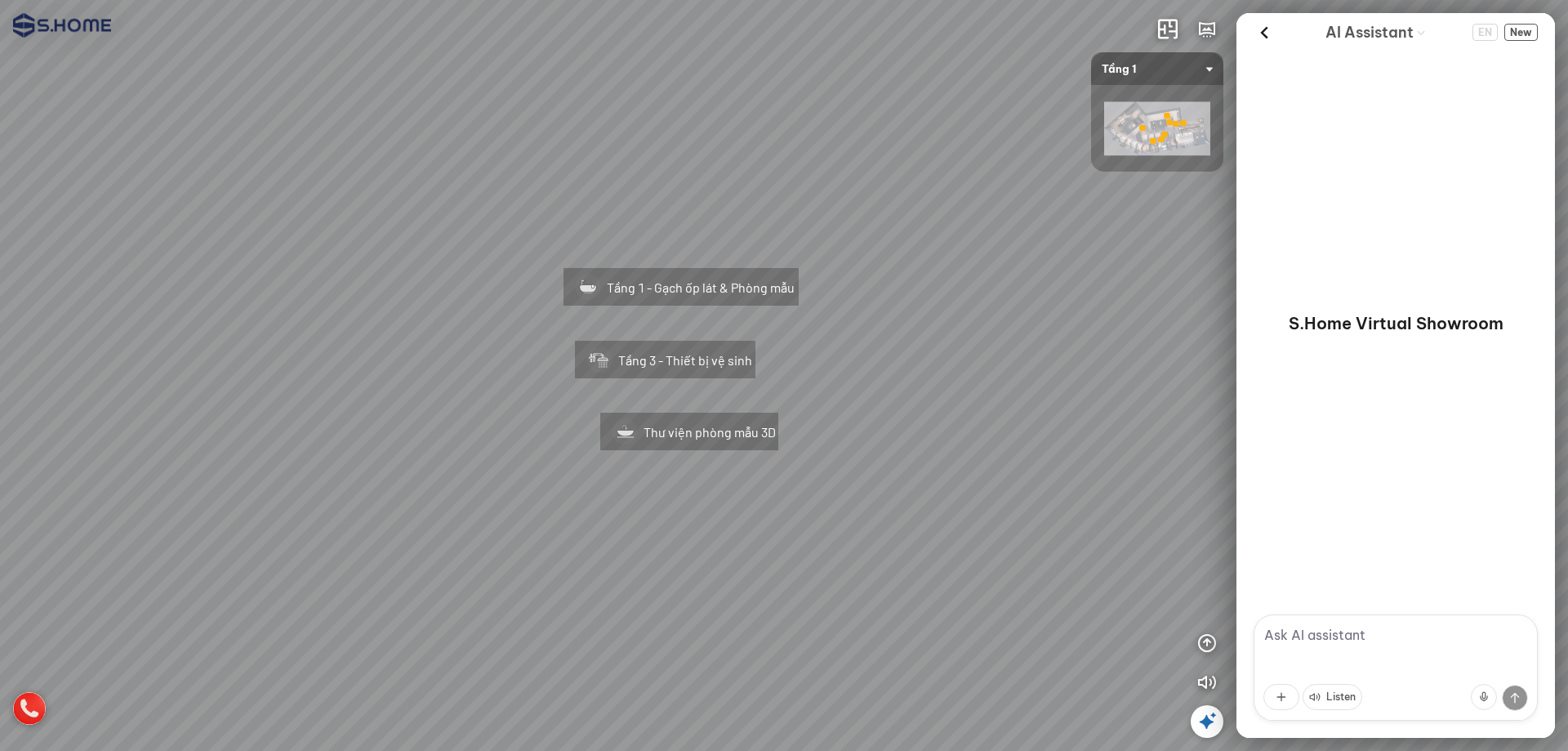
drag, startPoint x: 699, startPoint y: 225, endPoint x: 840, endPoint y: 117, distance: 177.6
click at [840, 117] on div "Tầng 1 - Gạch ốp lát & Phòng mẫu Tầng 3 - Thiết bị vệ sinh Thư viện phòng mẫu 3D" at bounding box center [784, 376] width 1568 height 751
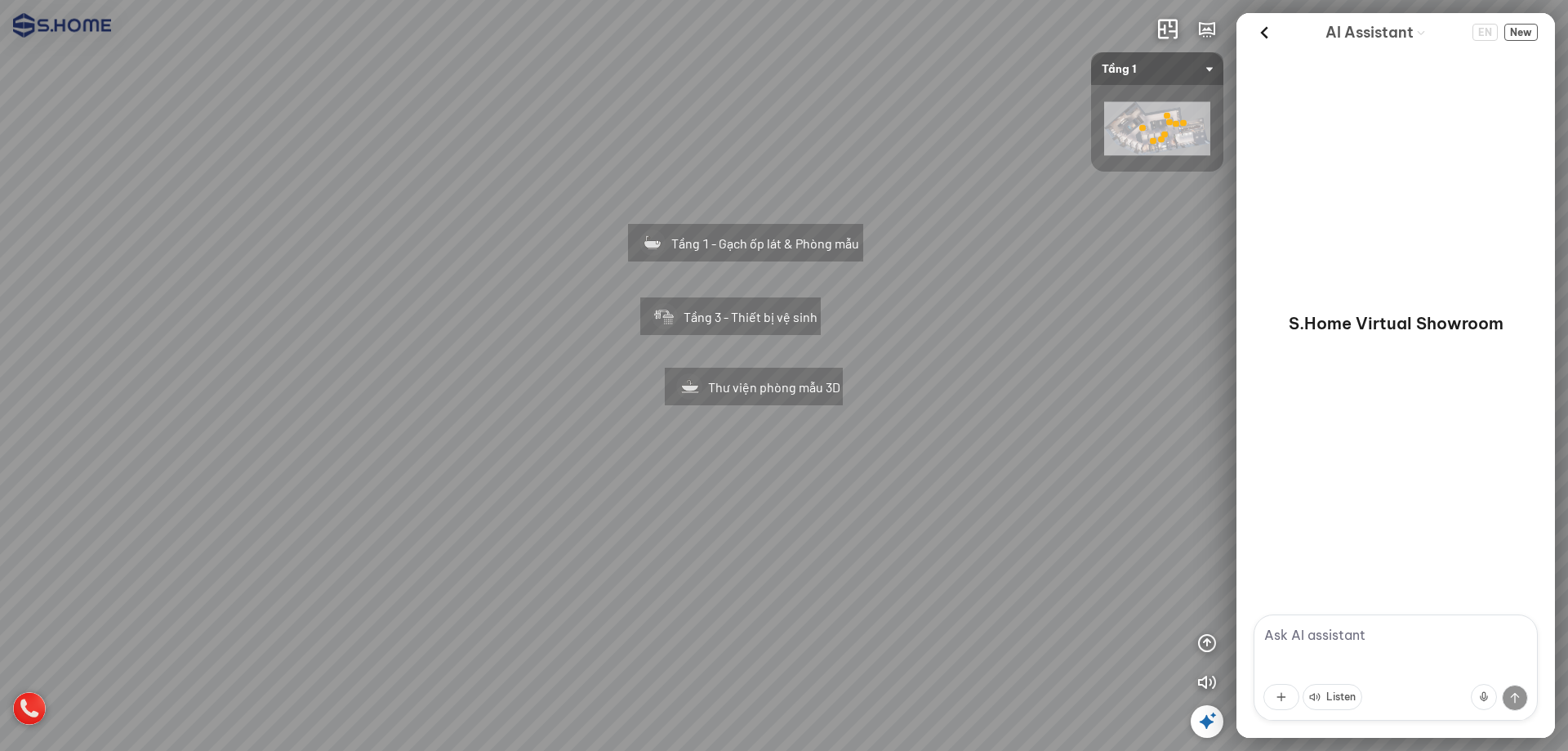
click at [840, 117] on div "Tầng 1 - Gạch ốp lát & Phòng mẫu Tầng 3 - Thiết bị vệ sinh Thư viện phòng mẫu 3D" at bounding box center [784, 376] width 1568 height 751
click at [788, 233] on div "Tầng 1 - Gạch ốp lát & Phòng mẫu" at bounding box center [745, 239] width 307 height 104
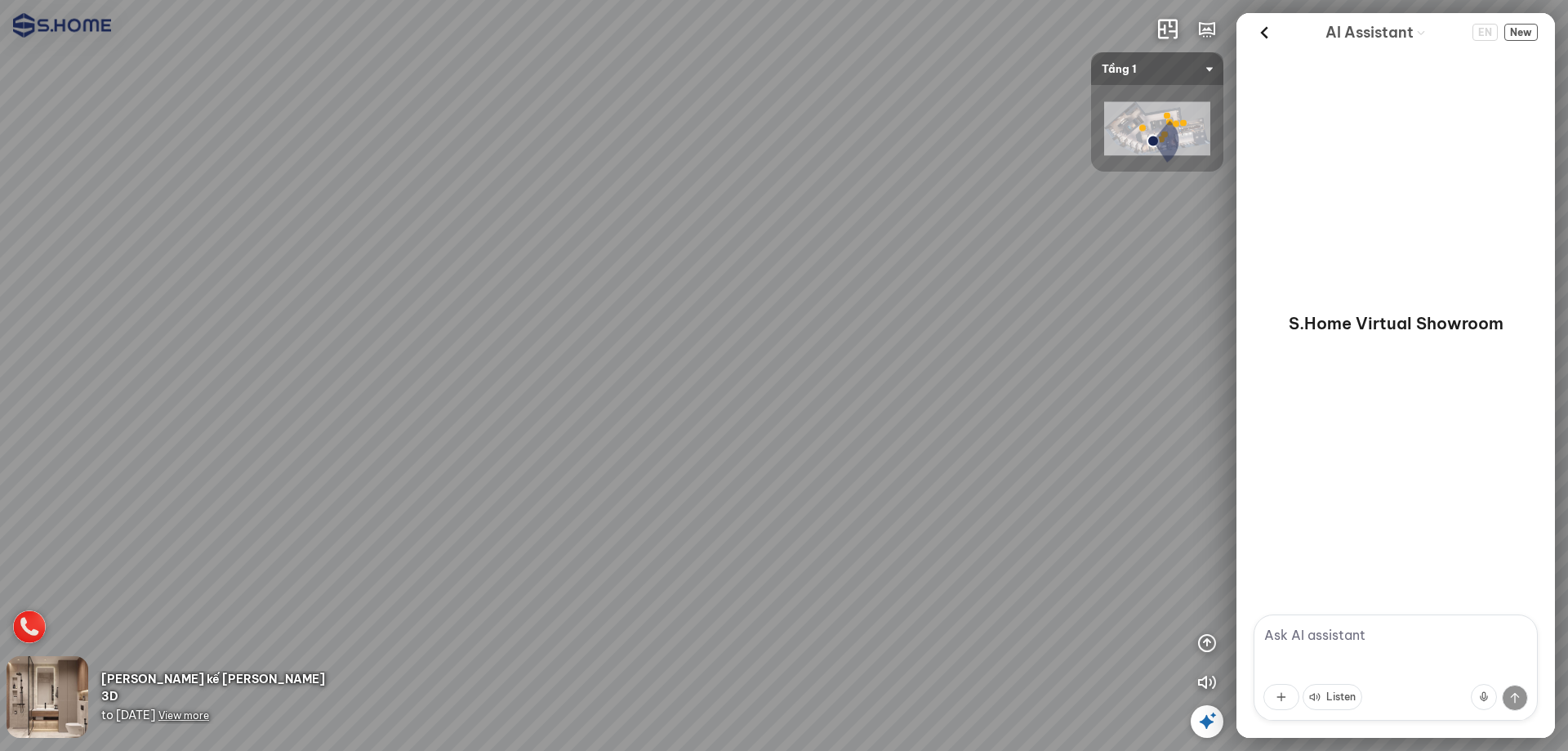
click at [788, 233] on div at bounding box center [784, 376] width 1568 height 751
drag, startPoint x: 788, startPoint y: 233, endPoint x: 787, endPoint y: 48, distance: 185.0
click at [787, 48] on div at bounding box center [784, 376] width 1568 height 751
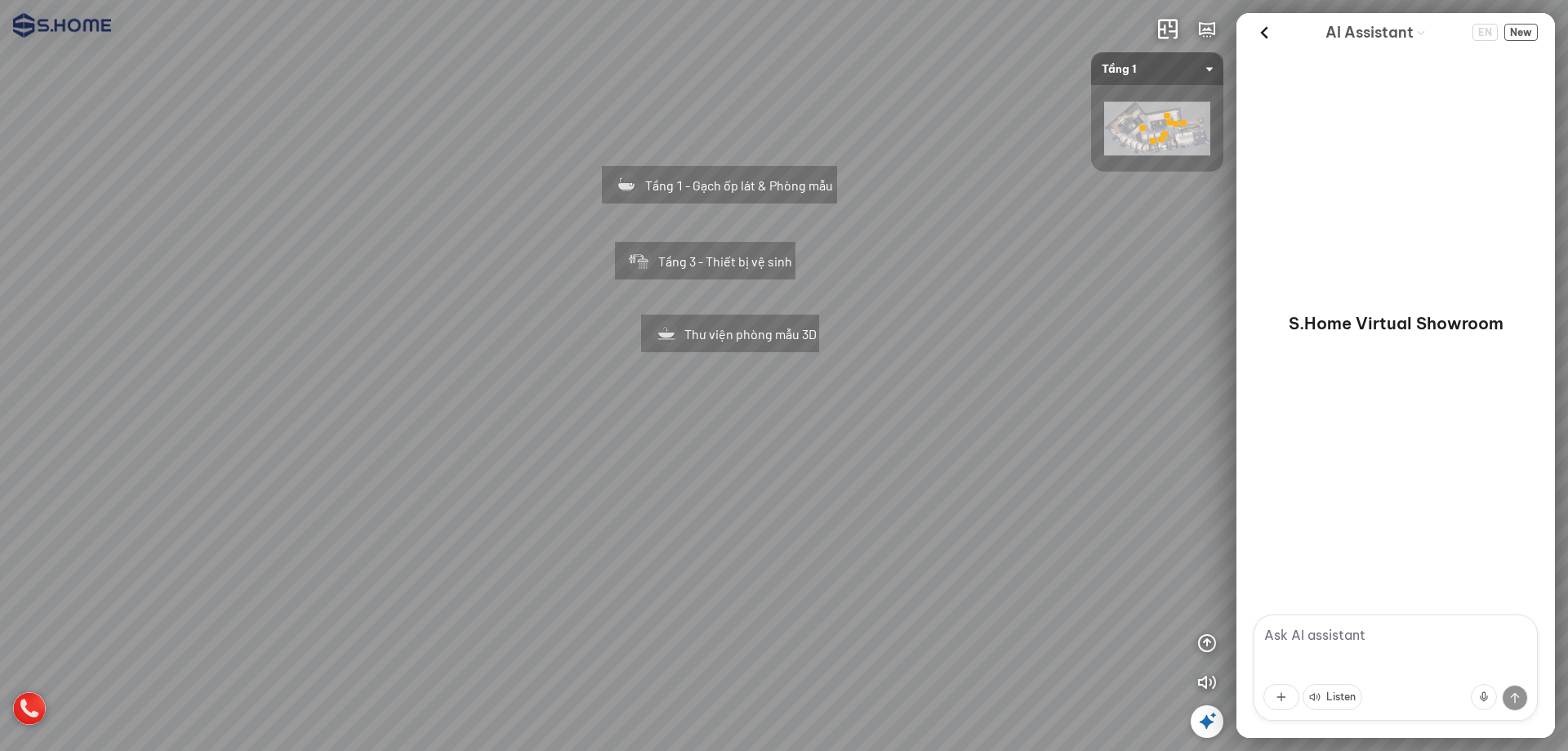
click at [697, 226] on div "Tầng 3 - Thiết bị vệ sinh" at bounding box center [705, 257] width 252 height 104
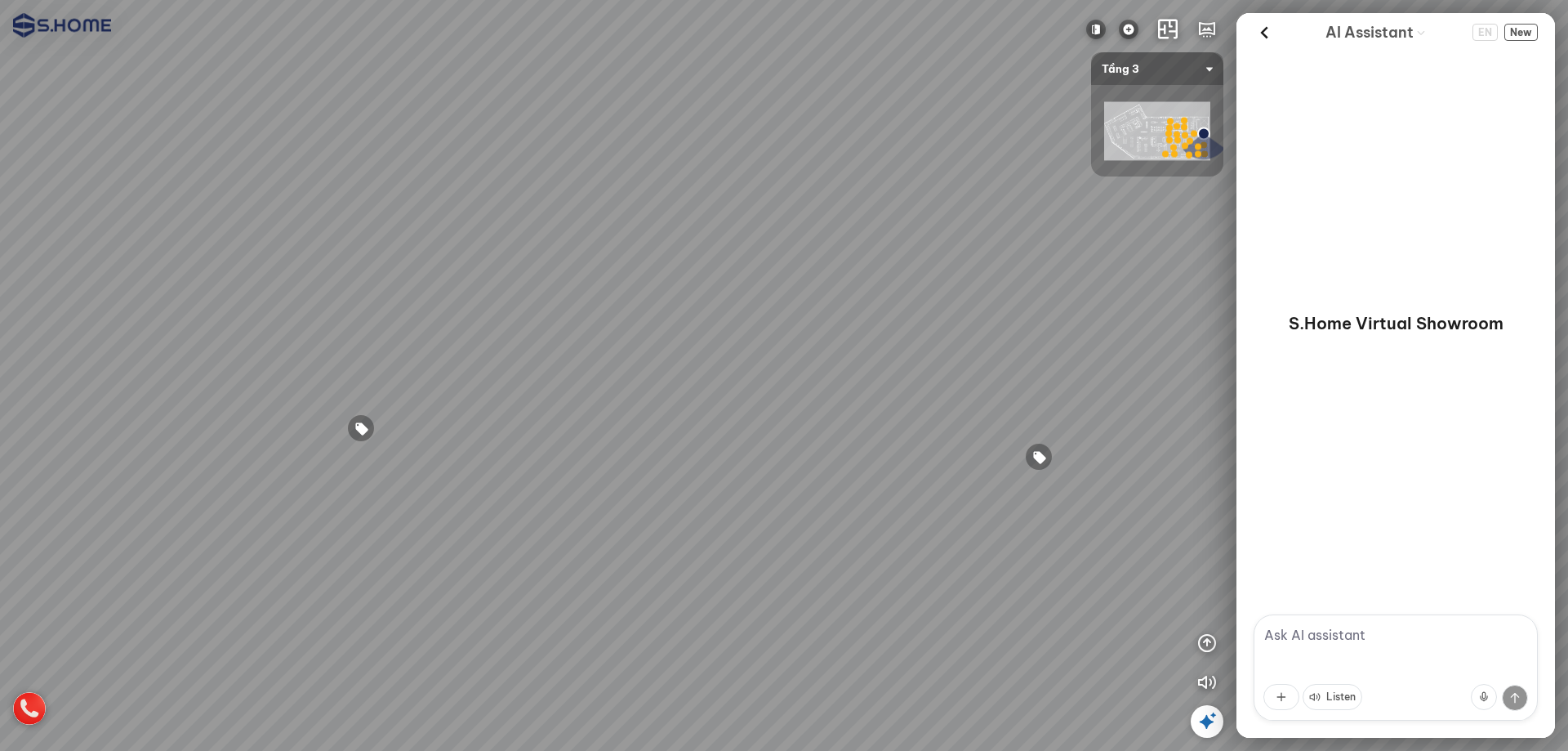
click at [606, 266] on div at bounding box center [784, 376] width 1568 height 751
